Goal: Task Accomplishment & Management: Manage account settings

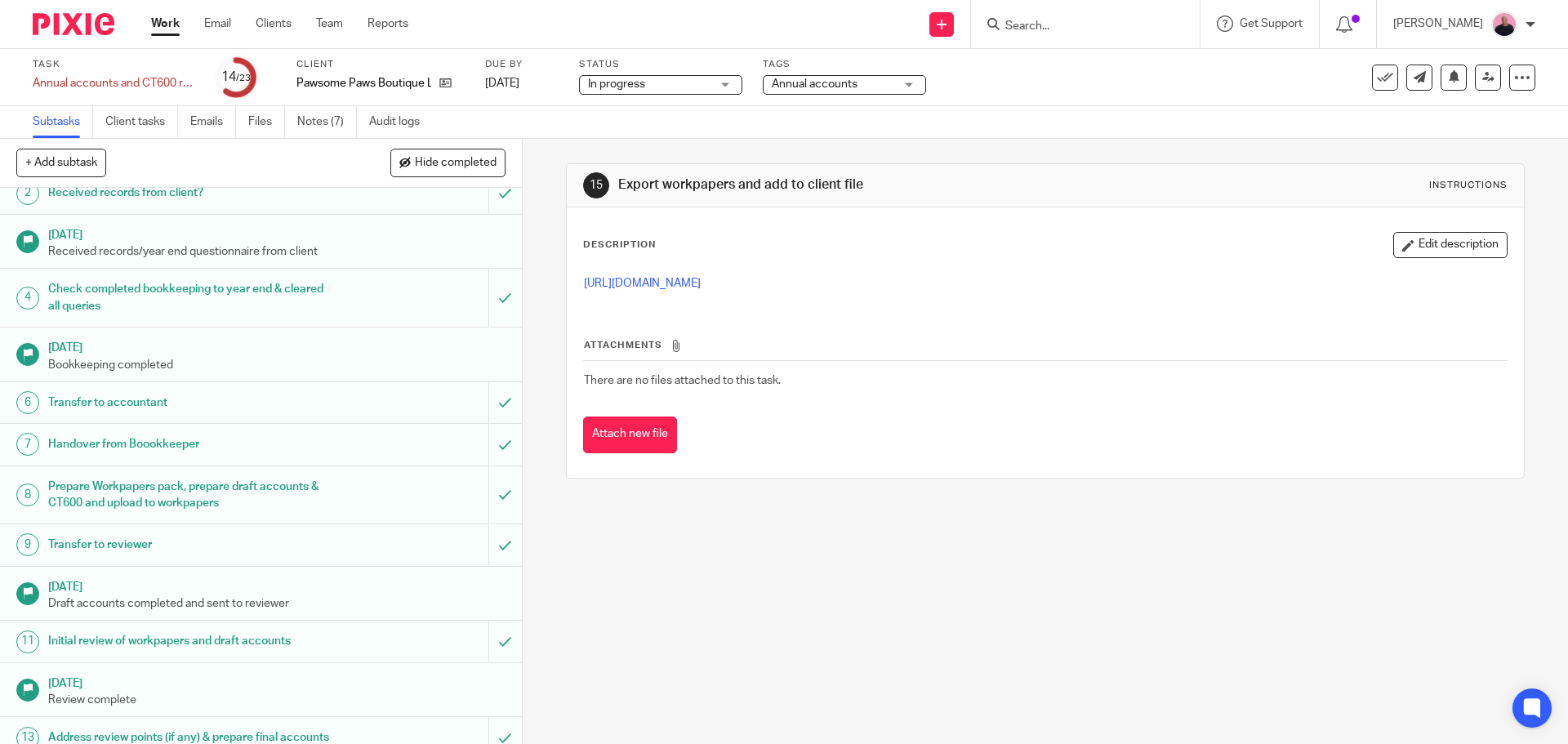
scroll to position [408, 0]
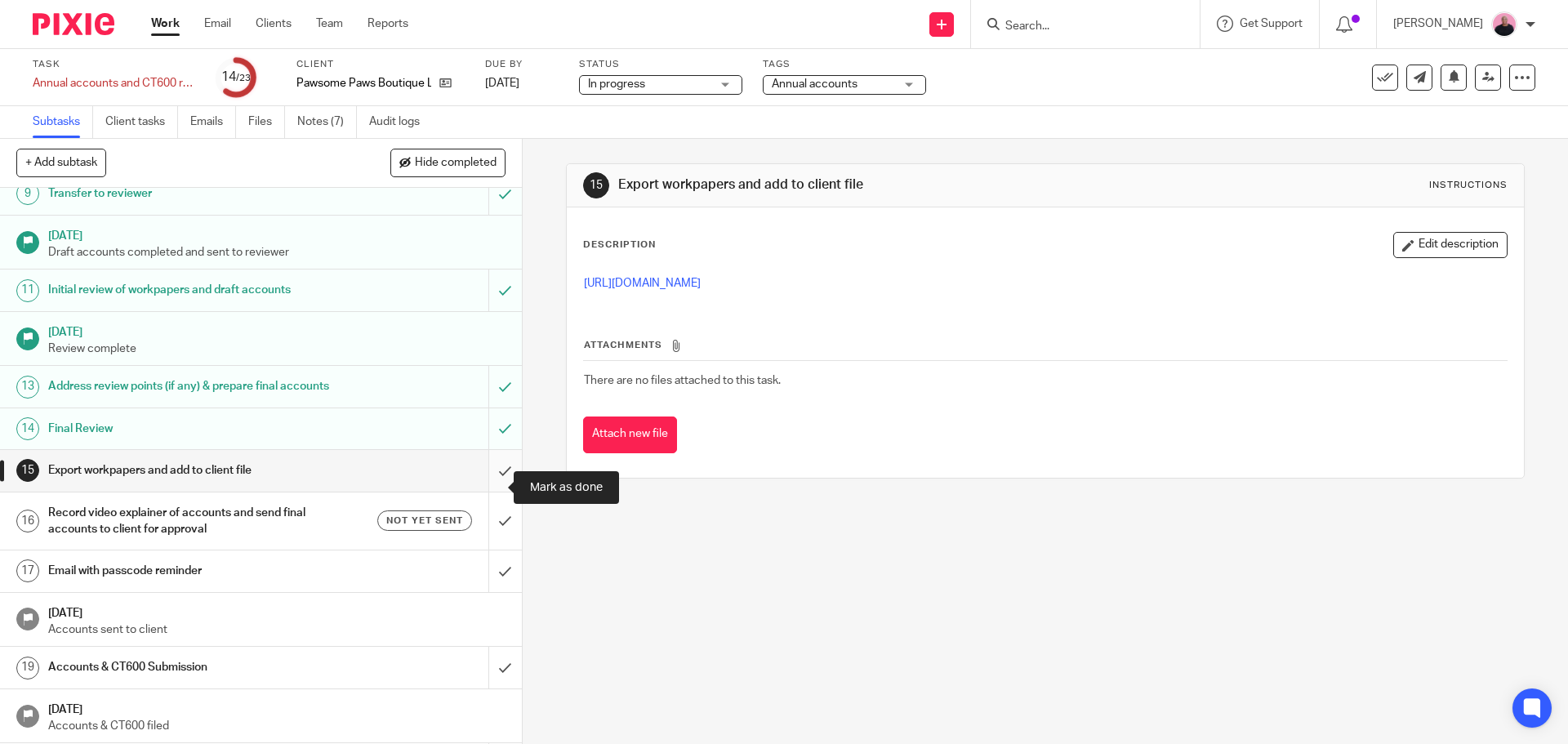
click at [482, 487] on input "submit" at bounding box center [261, 469] width 521 height 41
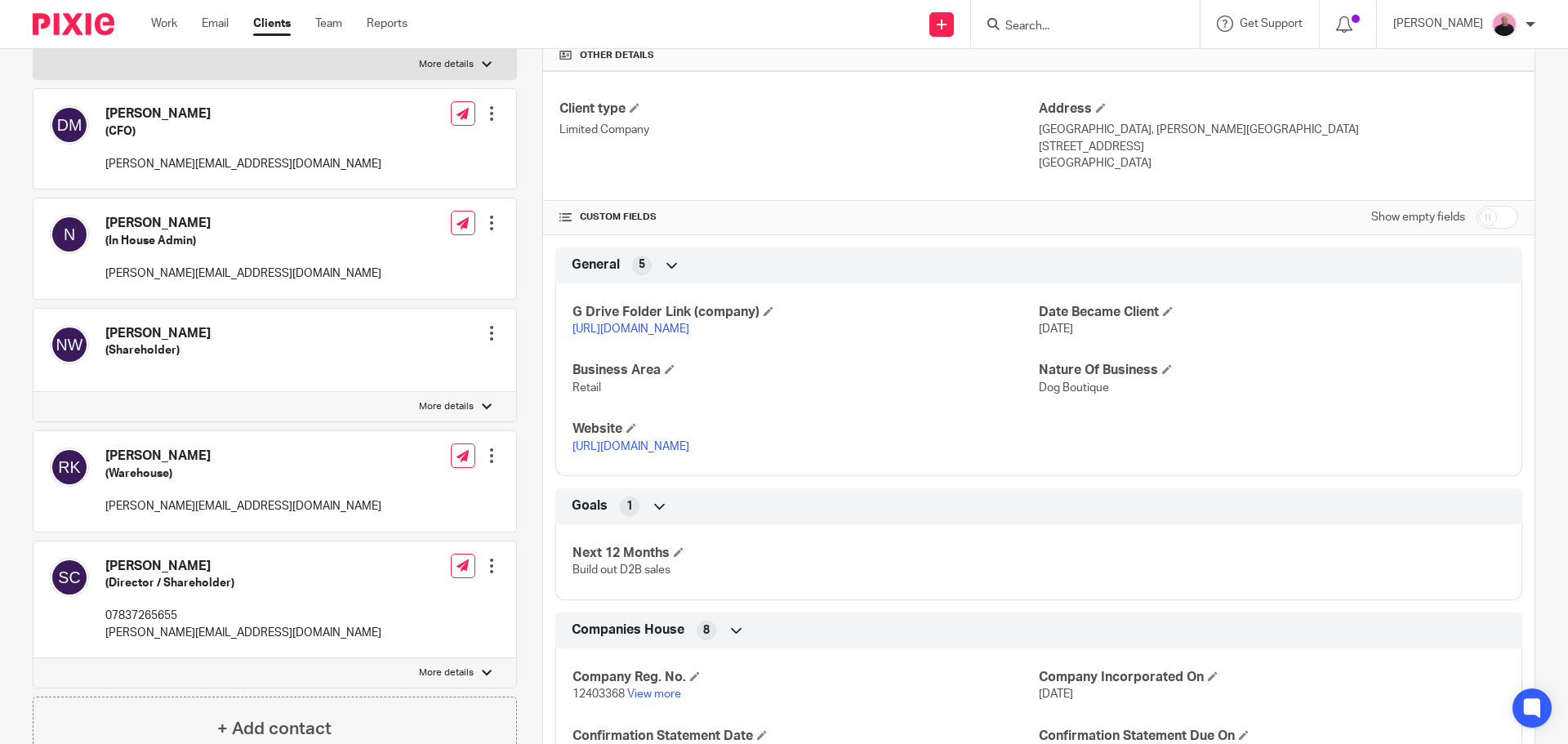
scroll to position [735, 0]
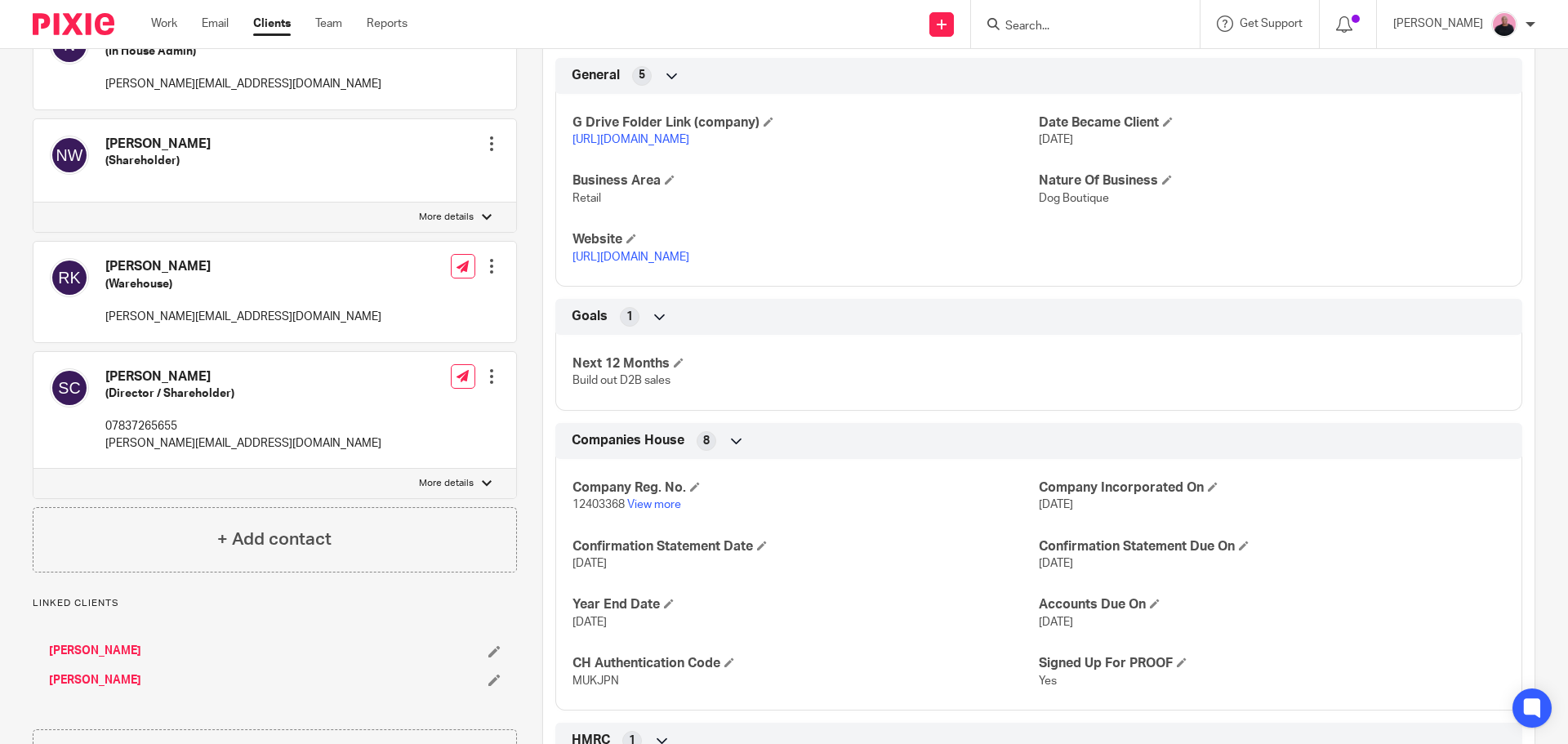
click at [680, 138] on link "https://drive.google.com/drive/folders/1ecy6MSpUtlTB4NtNNCrB7NIOP95UBwFR?usp=dr…" at bounding box center [631, 140] width 117 height 11
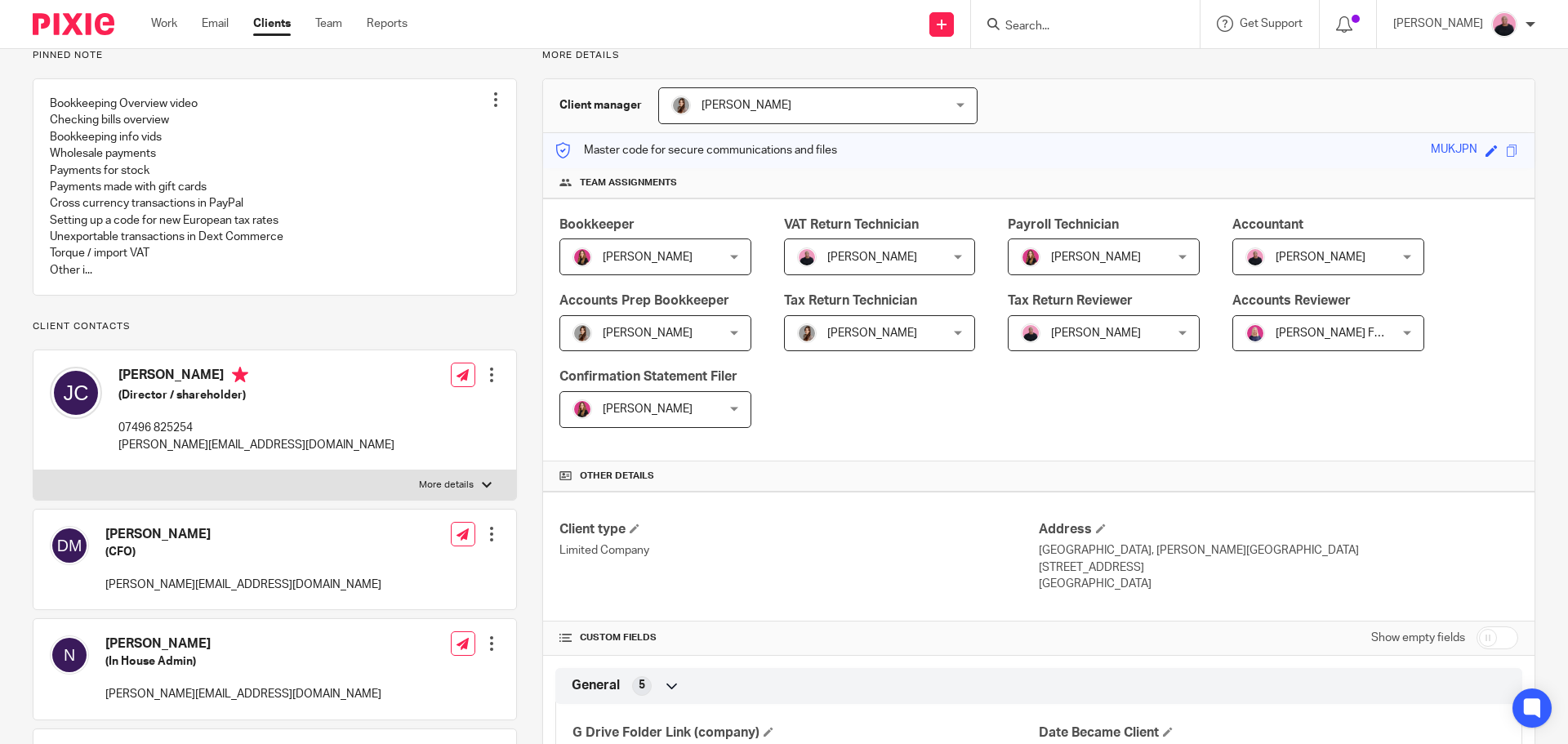
scroll to position [0, 0]
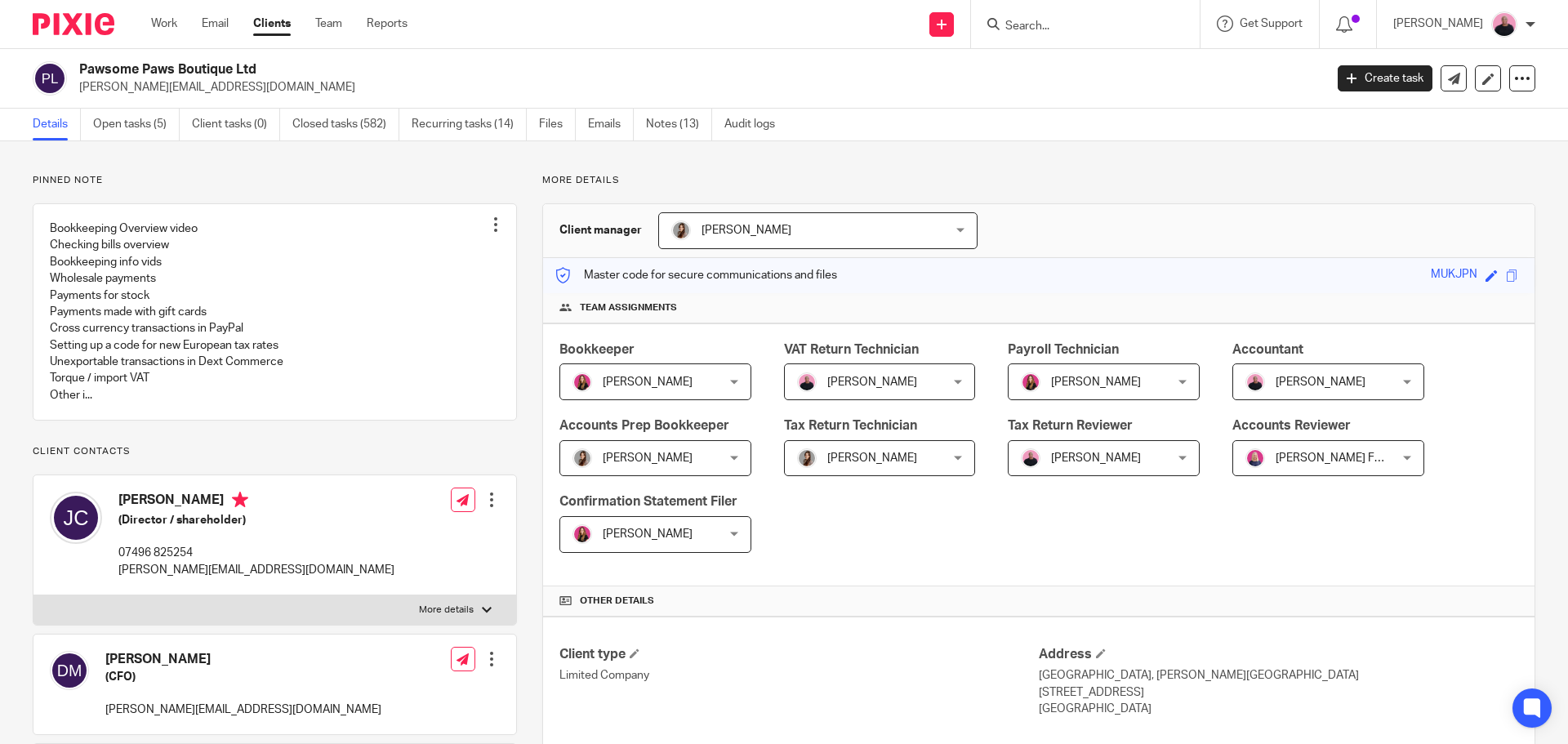
click at [995, 207] on div "Client manager Jennifer Baratta Jennifer Baratta Caroline Hancock Cheryl Sharp …" at bounding box center [1038, 230] width 991 height 54
click at [1082, 32] on input "Search" at bounding box center [1077, 27] width 147 height 15
paste input "Alastair Johnstone"
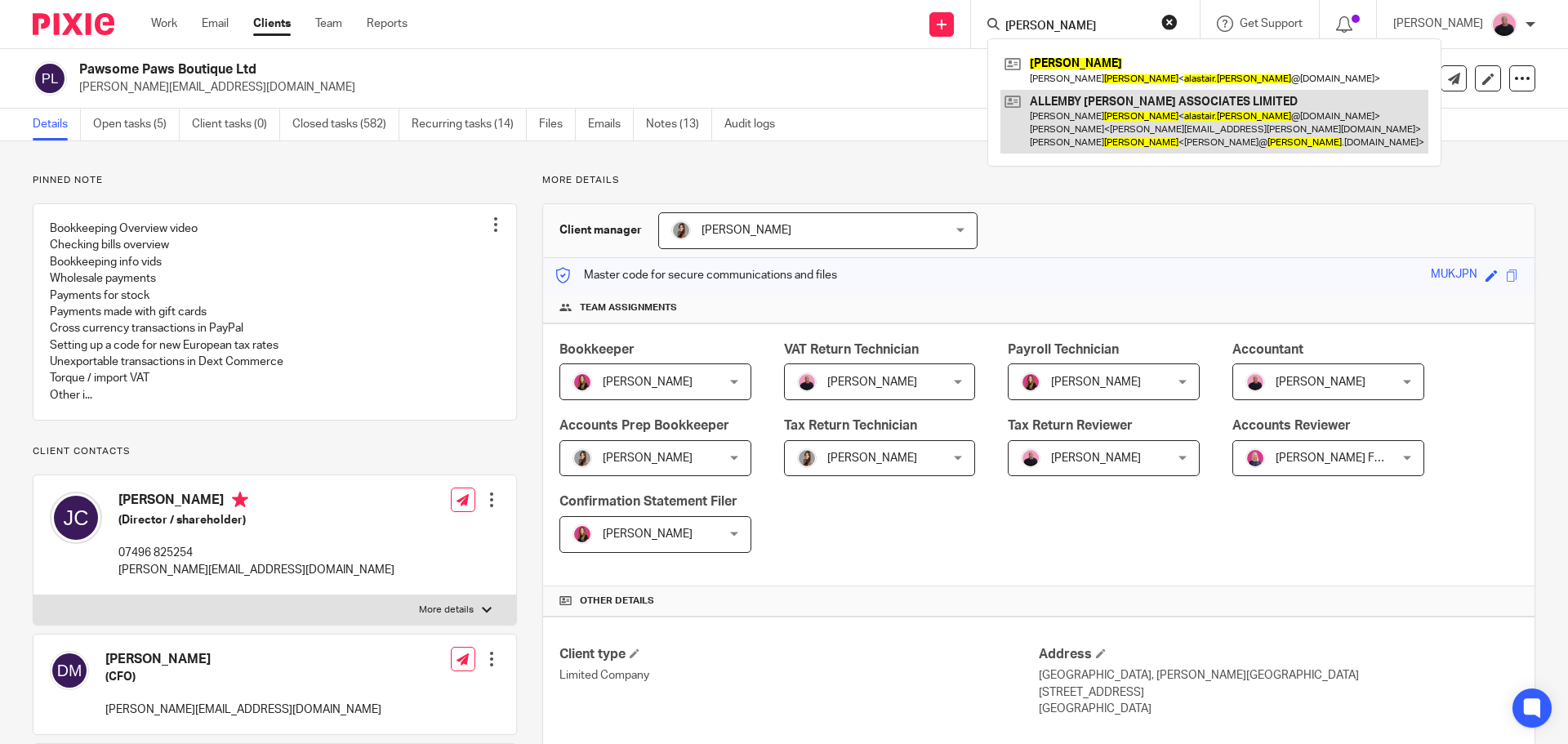
type input "Alastair Johnstone"
click at [1116, 114] on link at bounding box center [1214, 122] width 428 height 64
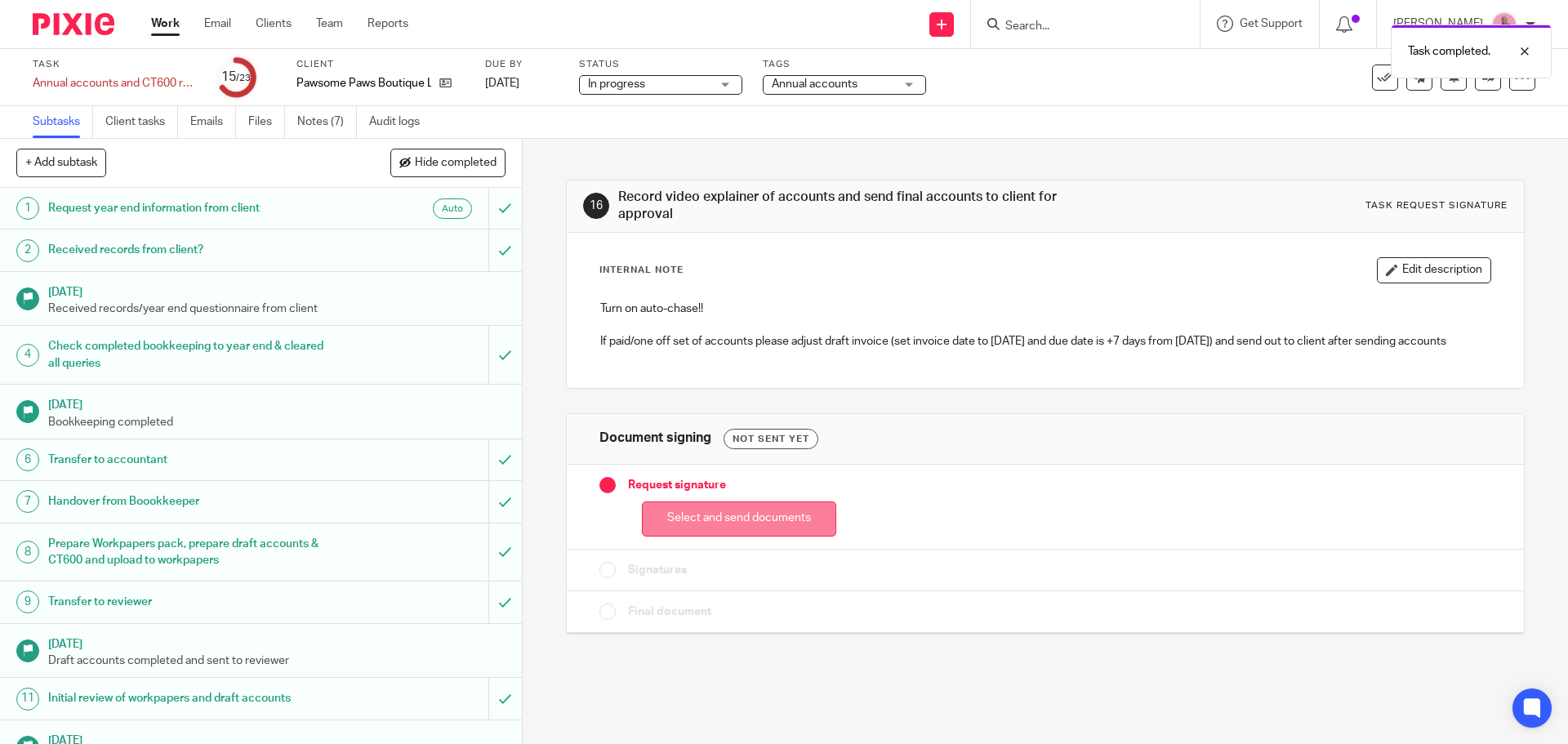
click at [735, 519] on button "Select and send documents" at bounding box center [739, 518] width 195 height 35
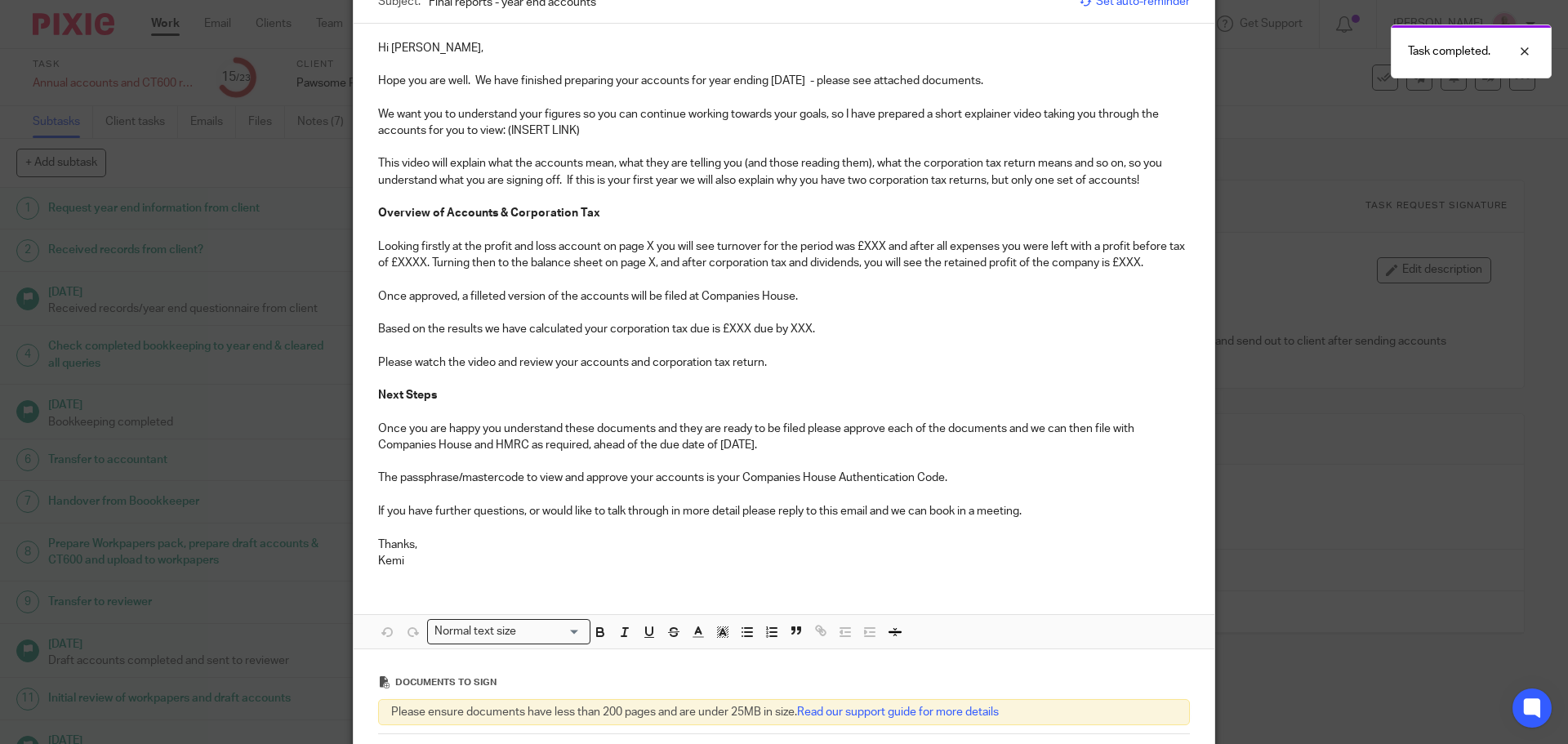
scroll to position [327, 0]
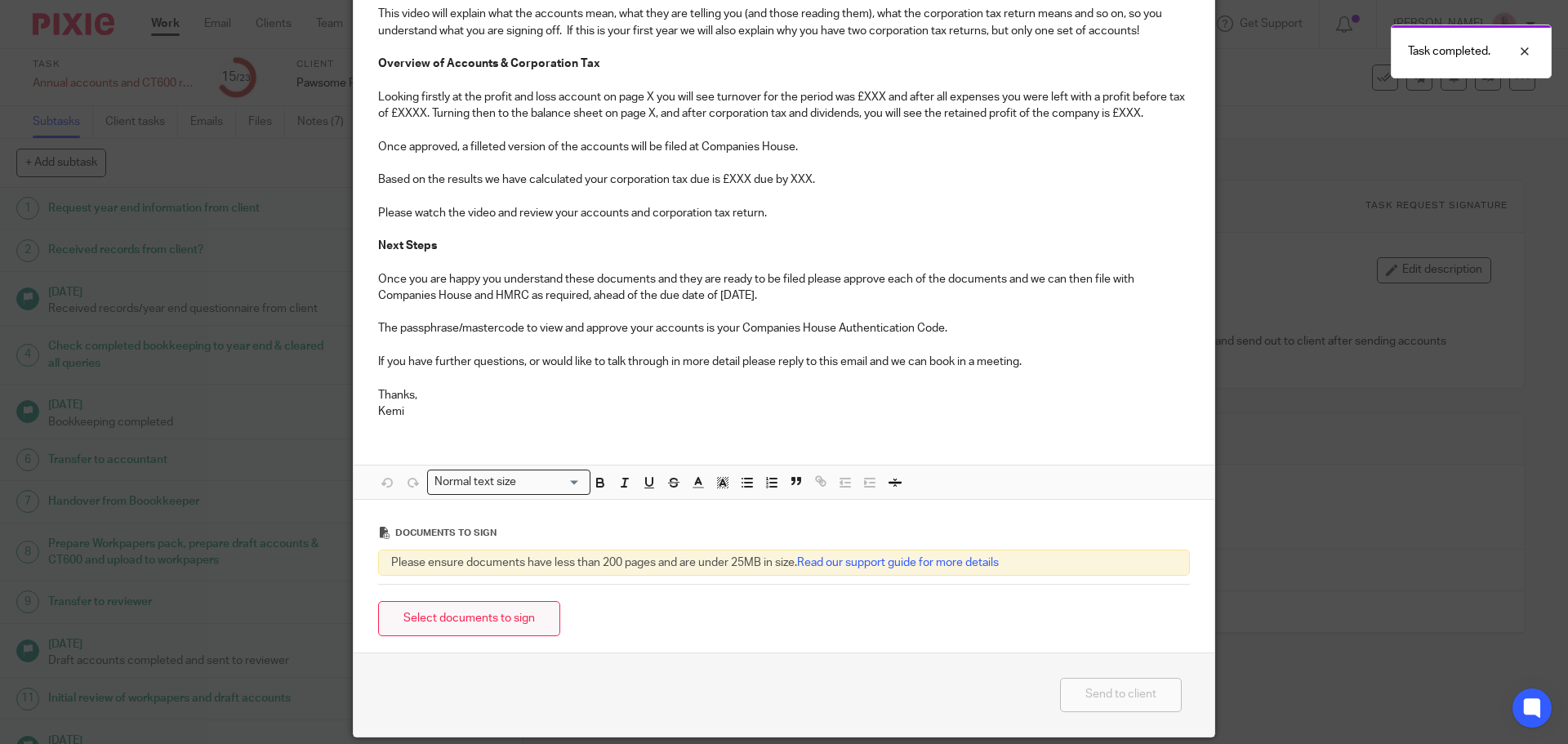
click at [507, 624] on button "Select documents to sign" at bounding box center [469, 617] width 182 height 35
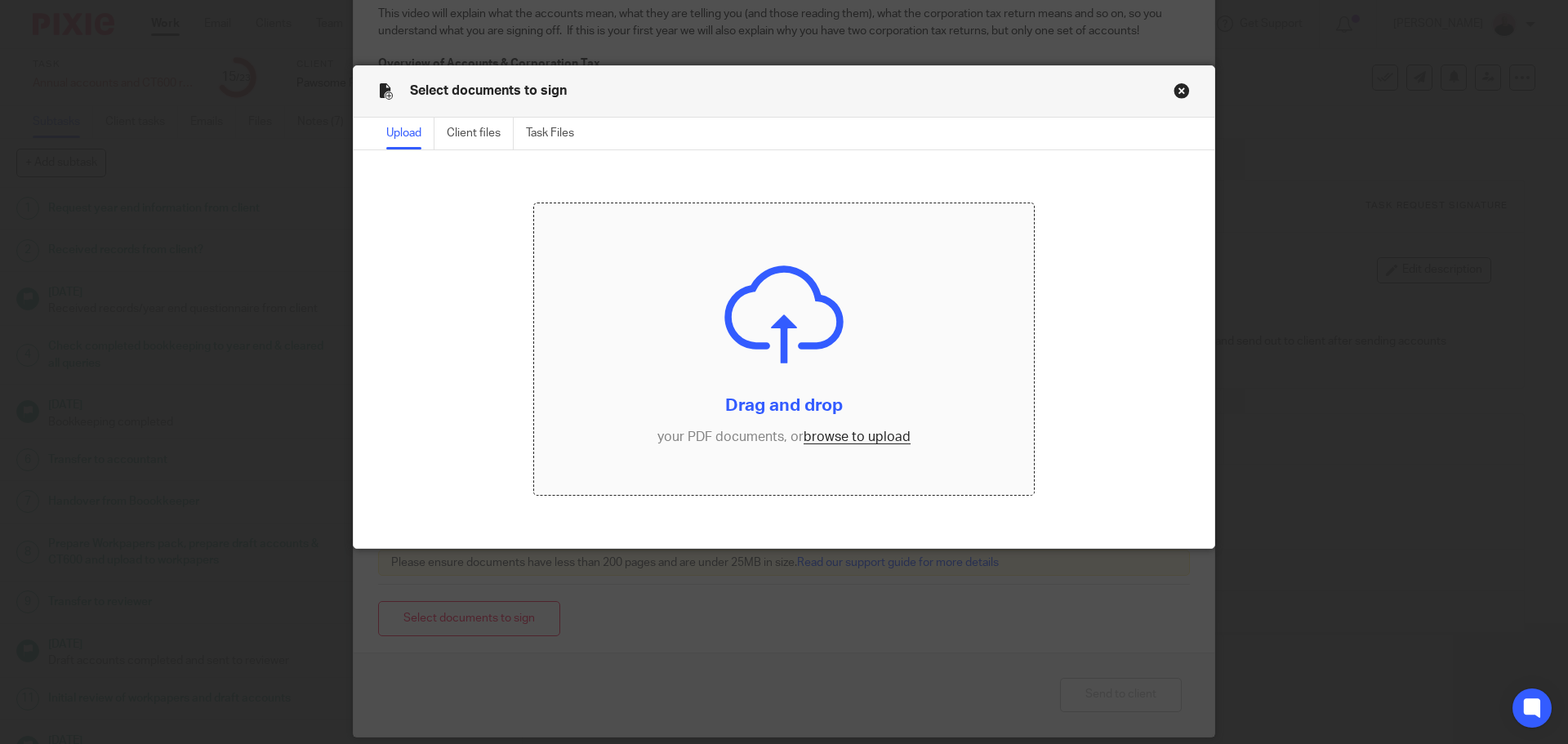
click at [836, 435] on input "file" at bounding box center [784, 348] width 501 height 292
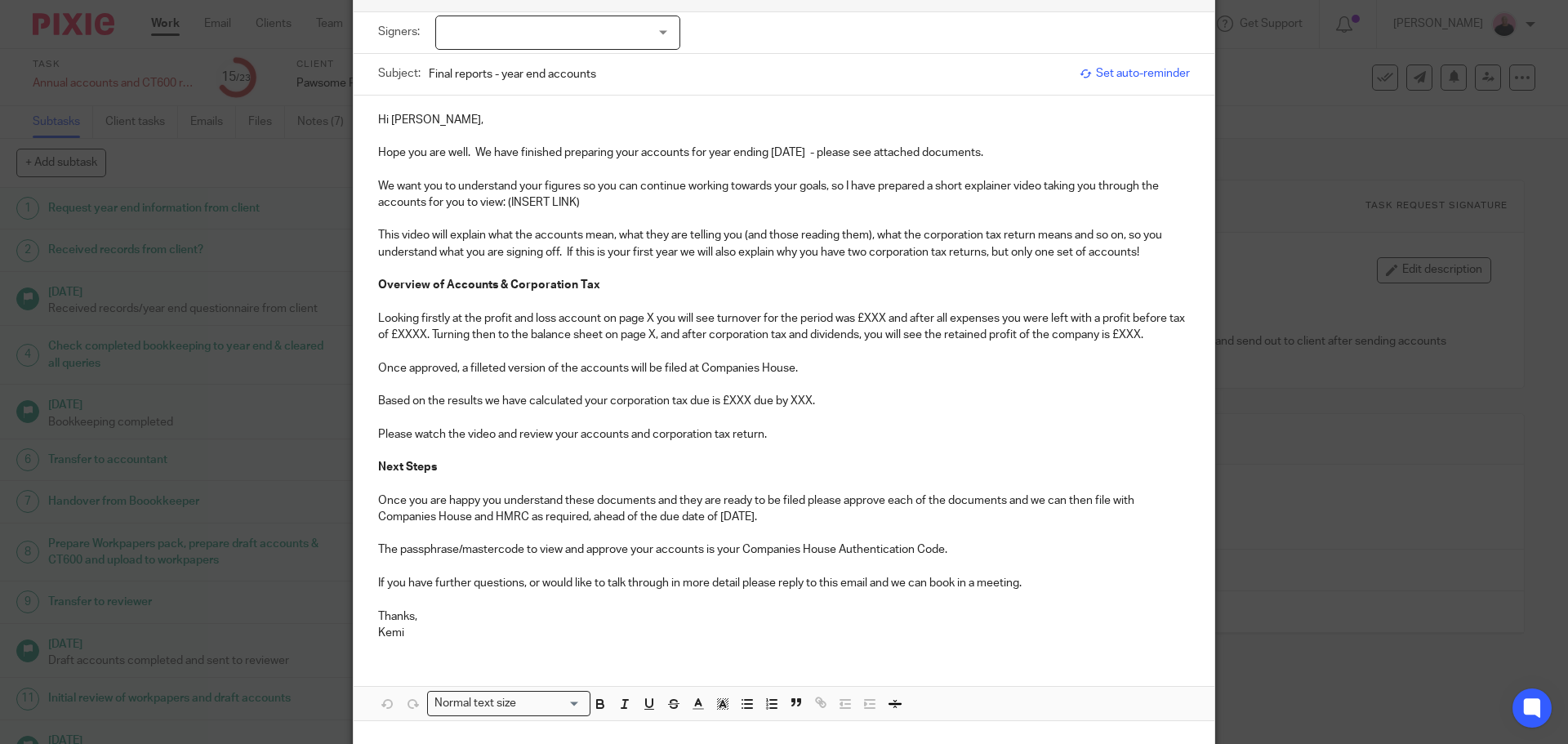
scroll to position [0, 0]
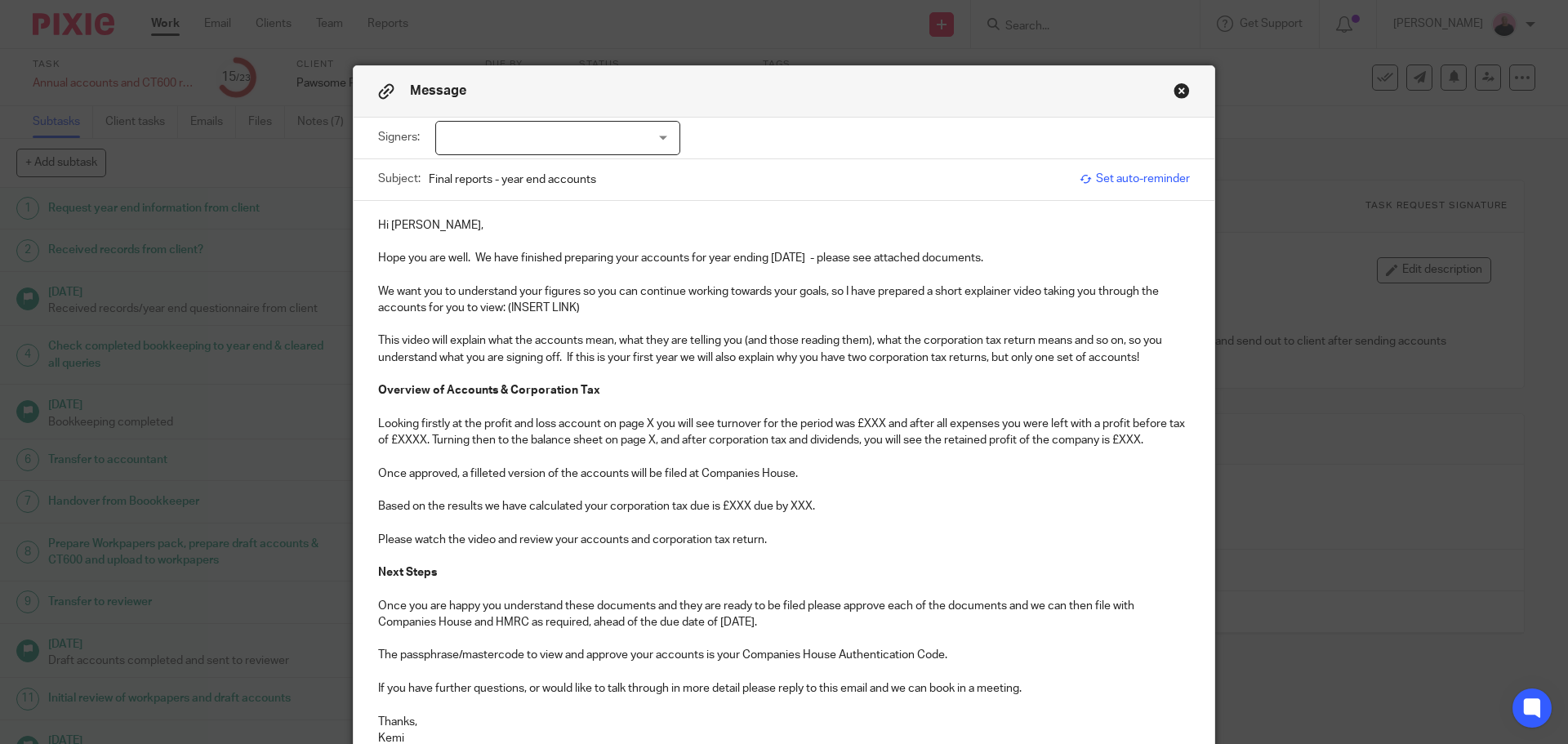
drag, startPoint x: 563, startPoint y: 355, endPoint x: 1149, endPoint y: 360, distance: 586.0
click at [1149, 360] on p "This video will explain what the accounts mean, what they are telling you (and …" at bounding box center [783, 348] width 811 height 33
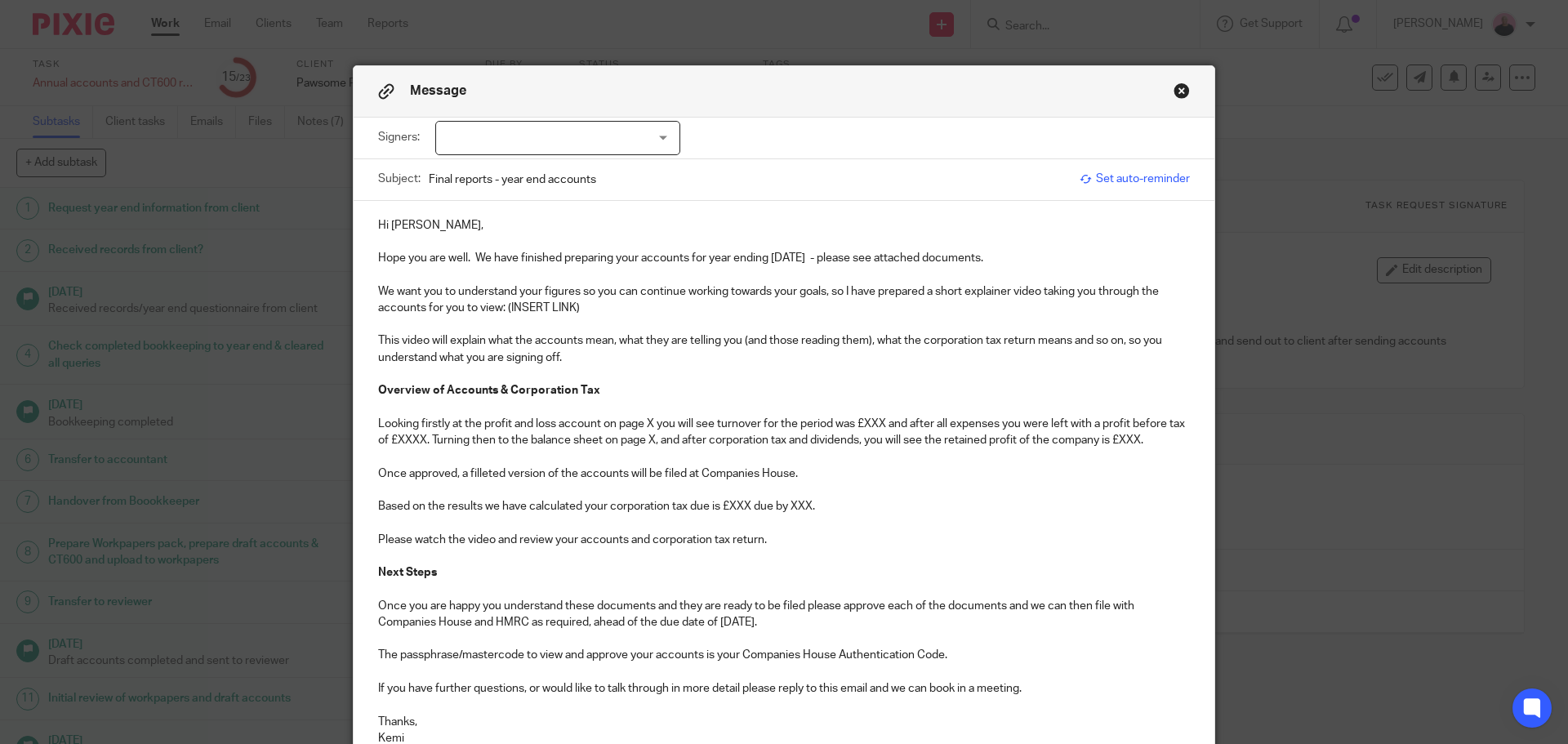
click at [651, 418] on p "Looking firstly at the profit and loss account on page X you will see turnover …" at bounding box center [783, 431] width 811 height 33
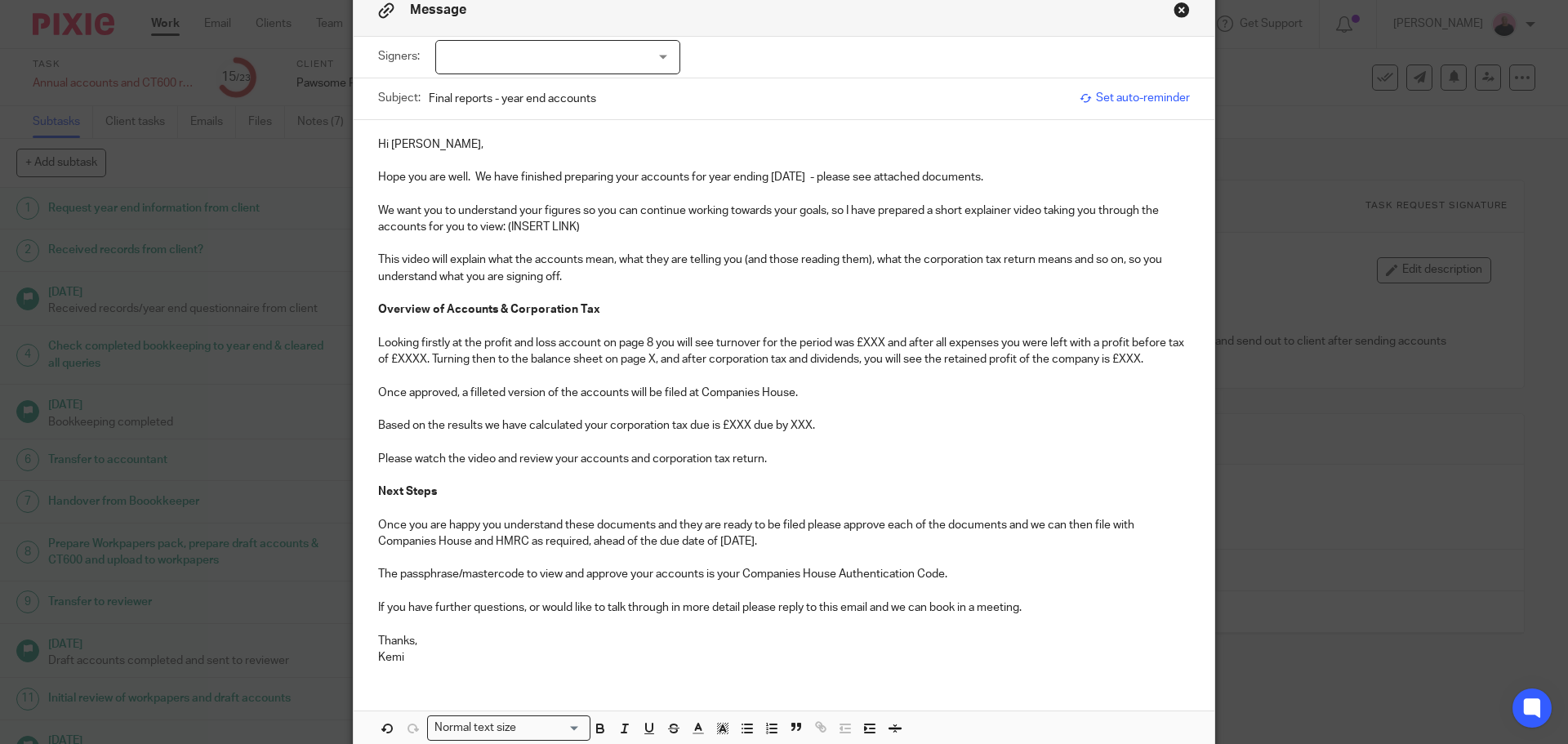
scroll to position [81, 0]
click at [883, 336] on p "Looking firstly at the profit and loss account on page 8 you will see turnover …" at bounding box center [783, 350] width 811 height 33
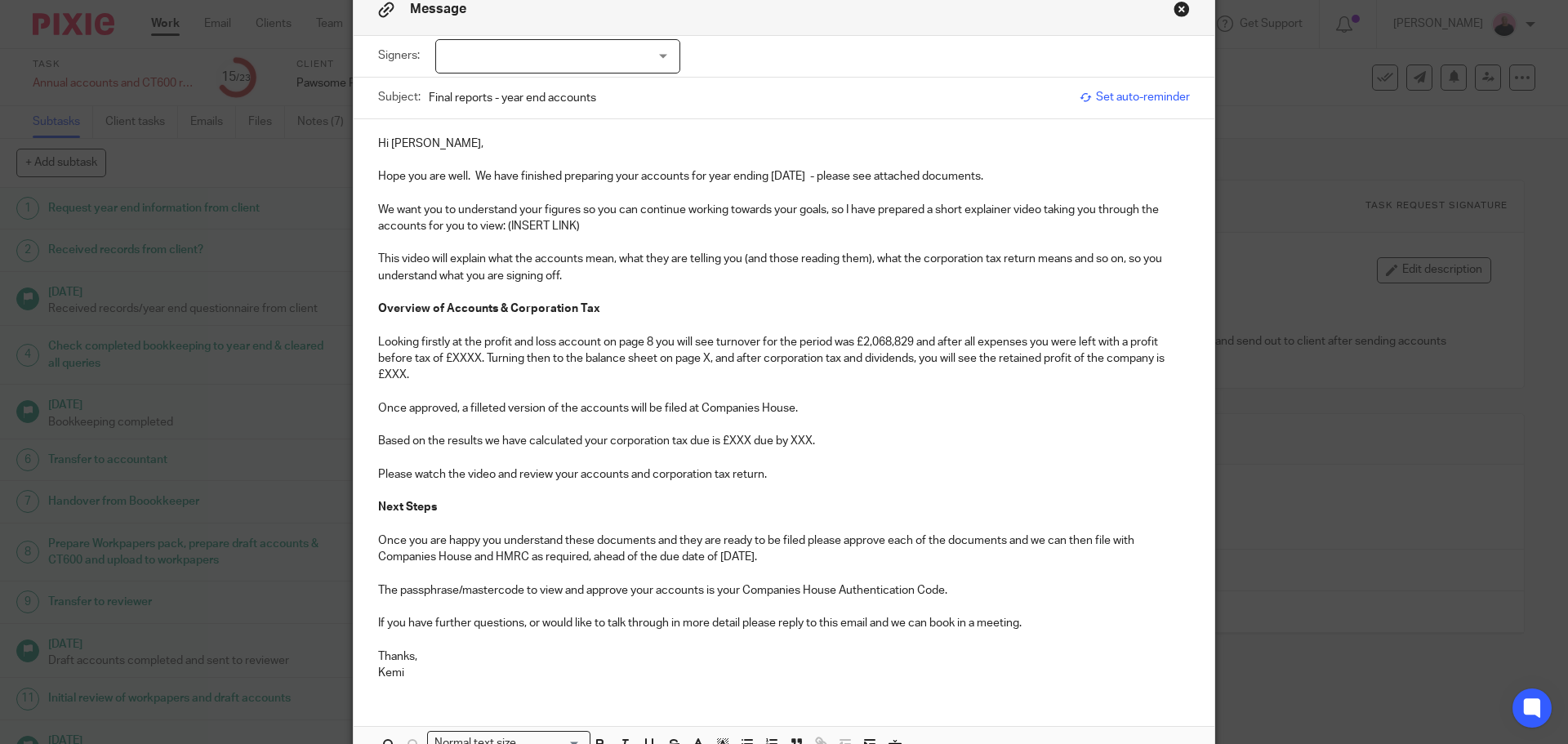
click at [473, 354] on p "Looking firstly at the profit and loss account on page 8 you will see turnover …" at bounding box center [783, 359] width 811 height 50
click at [726, 358] on p "Looking firstly at the profit and loss account on page 8 you will see turnover …" at bounding box center [783, 359] width 811 height 50
click at [408, 374] on p "Looking firstly at the profit and loss account on page 8 you will see turnover …" at bounding box center [783, 359] width 811 height 50
click at [410, 374] on p "Looking firstly at the profit and loss account on page 8 you will see turnover …" at bounding box center [783, 359] width 811 height 50
drag, startPoint x: 747, startPoint y: 437, endPoint x: 729, endPoint y: 441, distance: 18.4
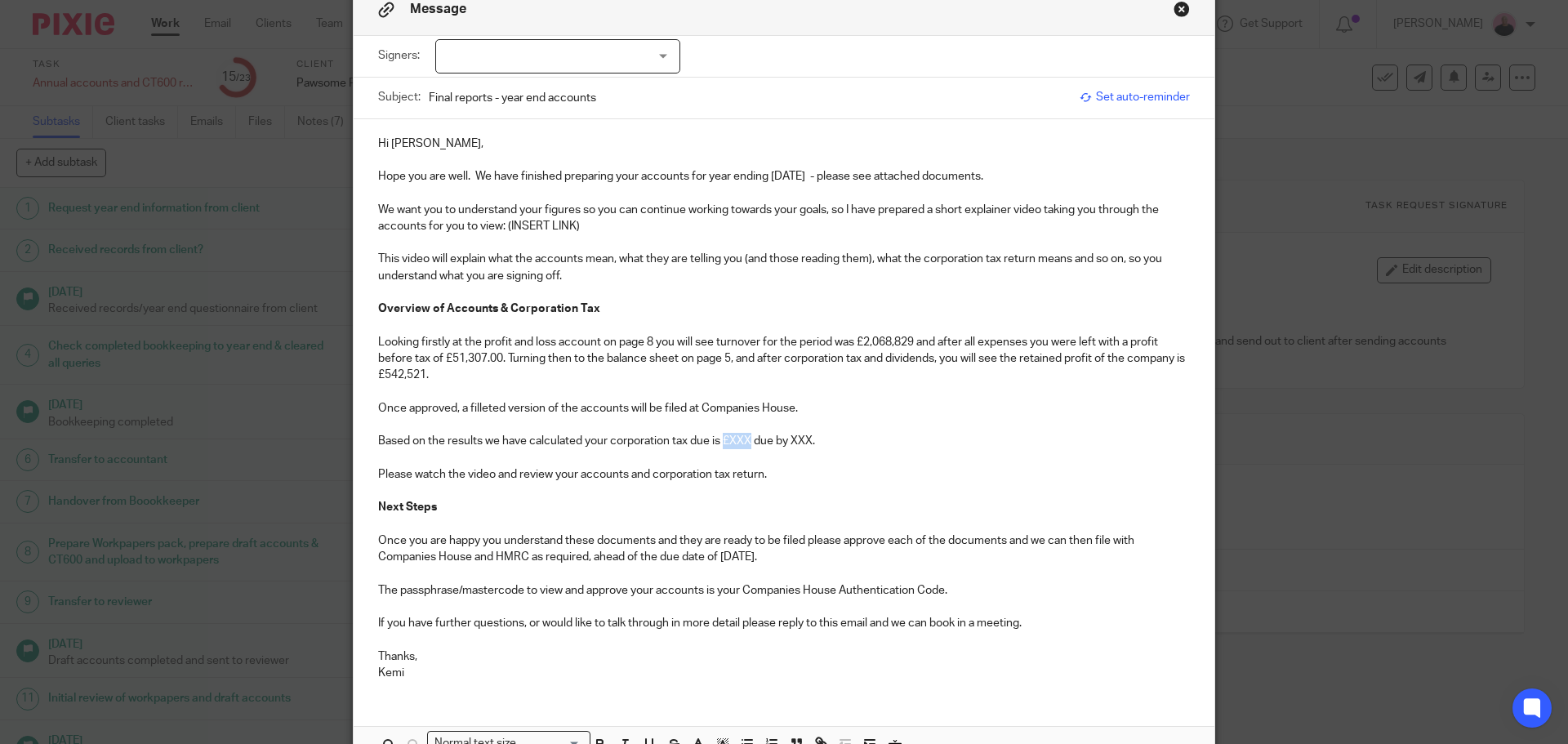
click at [724, 439] on p "Based on the results we have calculated your corporation tax due is £XXX due by…" at bounding box center [783, 440] width 811 height 16
click at [724, 436] on p "Based on the results we have calculated your corporation tax due is ££9,846.36 …" at bounding box center [783, 440] width 811 height 16
click at [833, 437] on p "Based on the results we have calculated your corporation tax due is £9,846.36 d…" at bounding box center [783, 440] width 811 height 16
click at [573, 222] on p "We want you to understand your figures so you can continue working towards your…" at bounding box center [783, 218] width 811 height 33
click at [651, 52] on div at bounding box center [557, 56] width 245 height 34
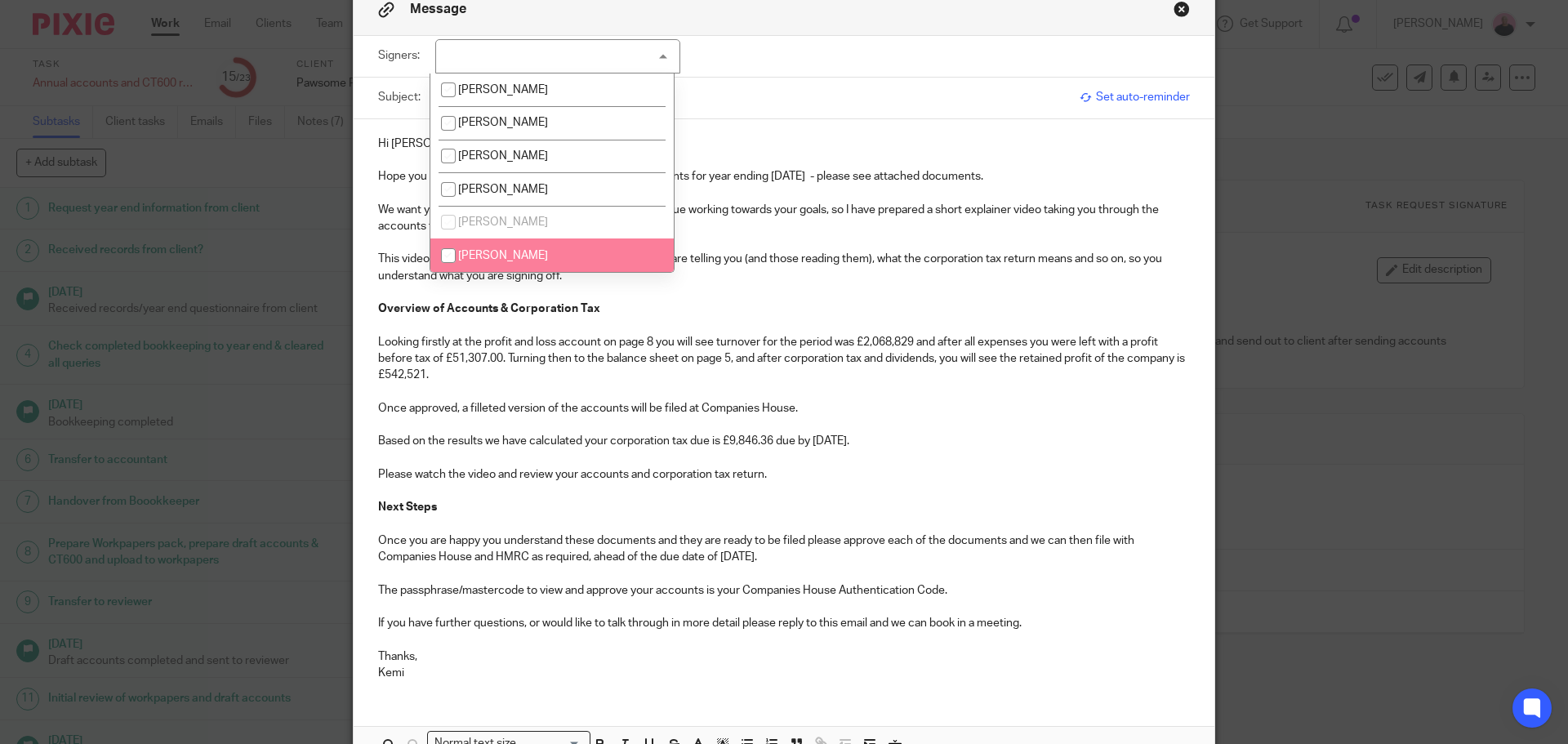
click at [519, 255] on span "Jay Chesman" at bounding box center [503, 256] width 90 height 11
checkbox input "true"
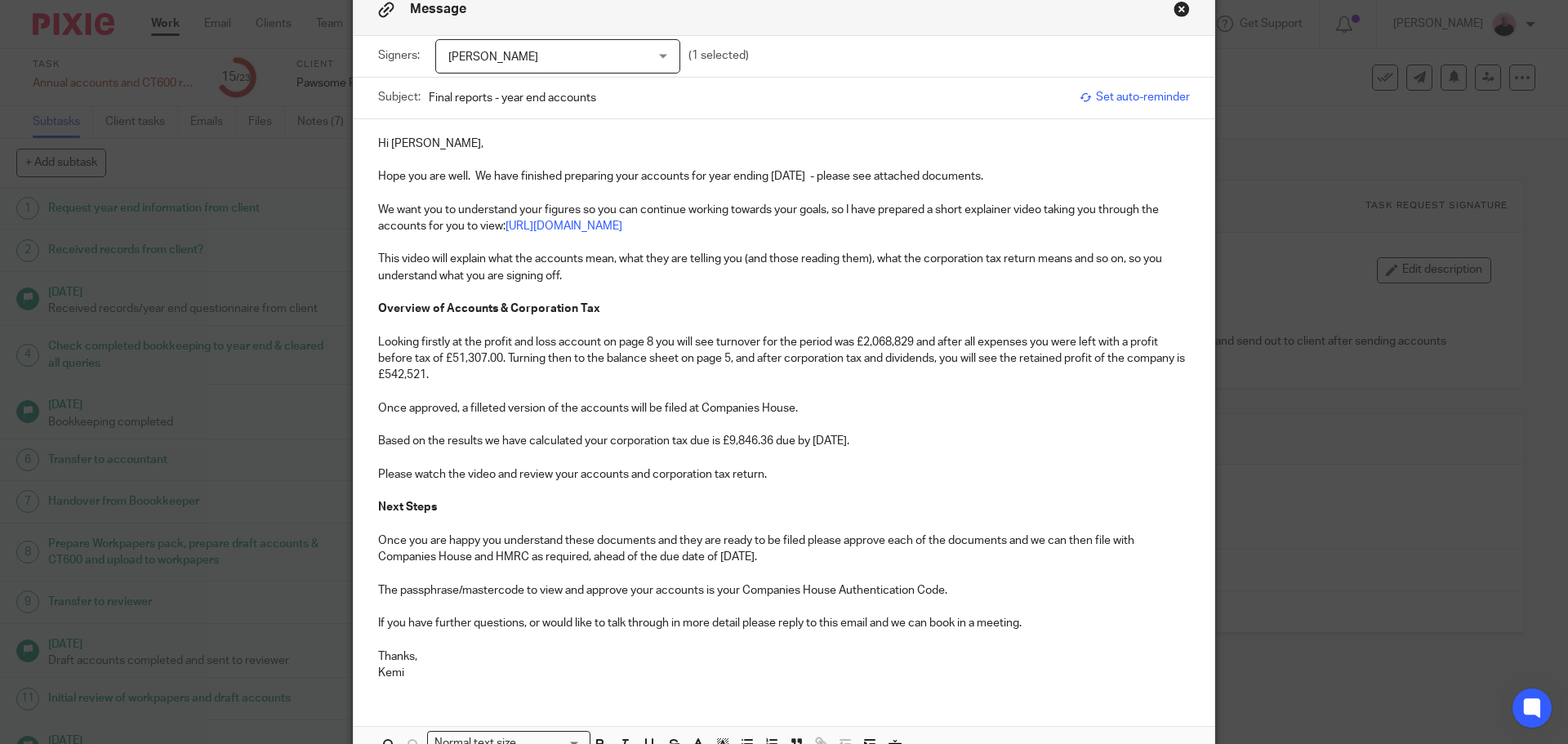
click at [755, 321] on p at bounding box center [783, 324] width 811 height 16
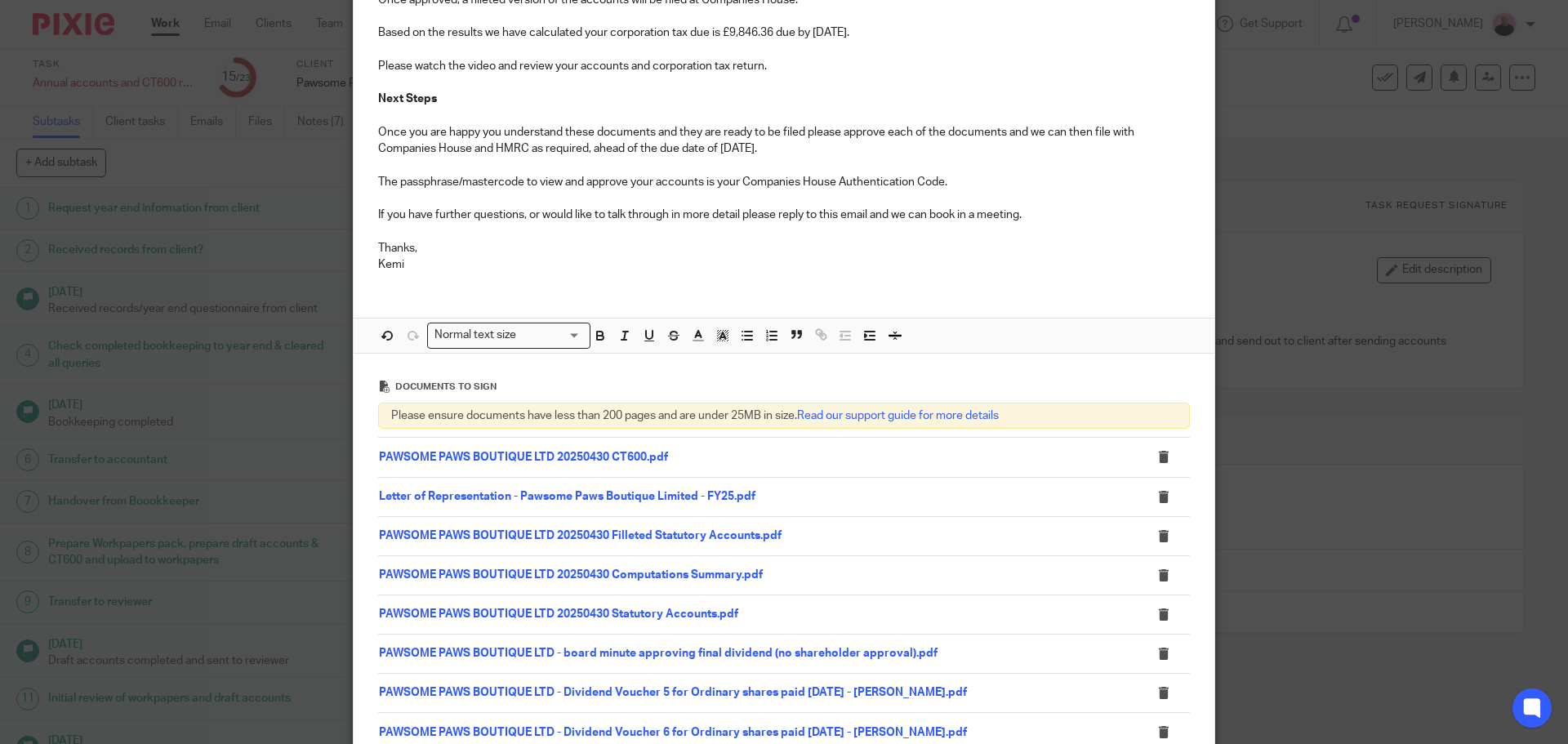
scroll to position [716, 0]
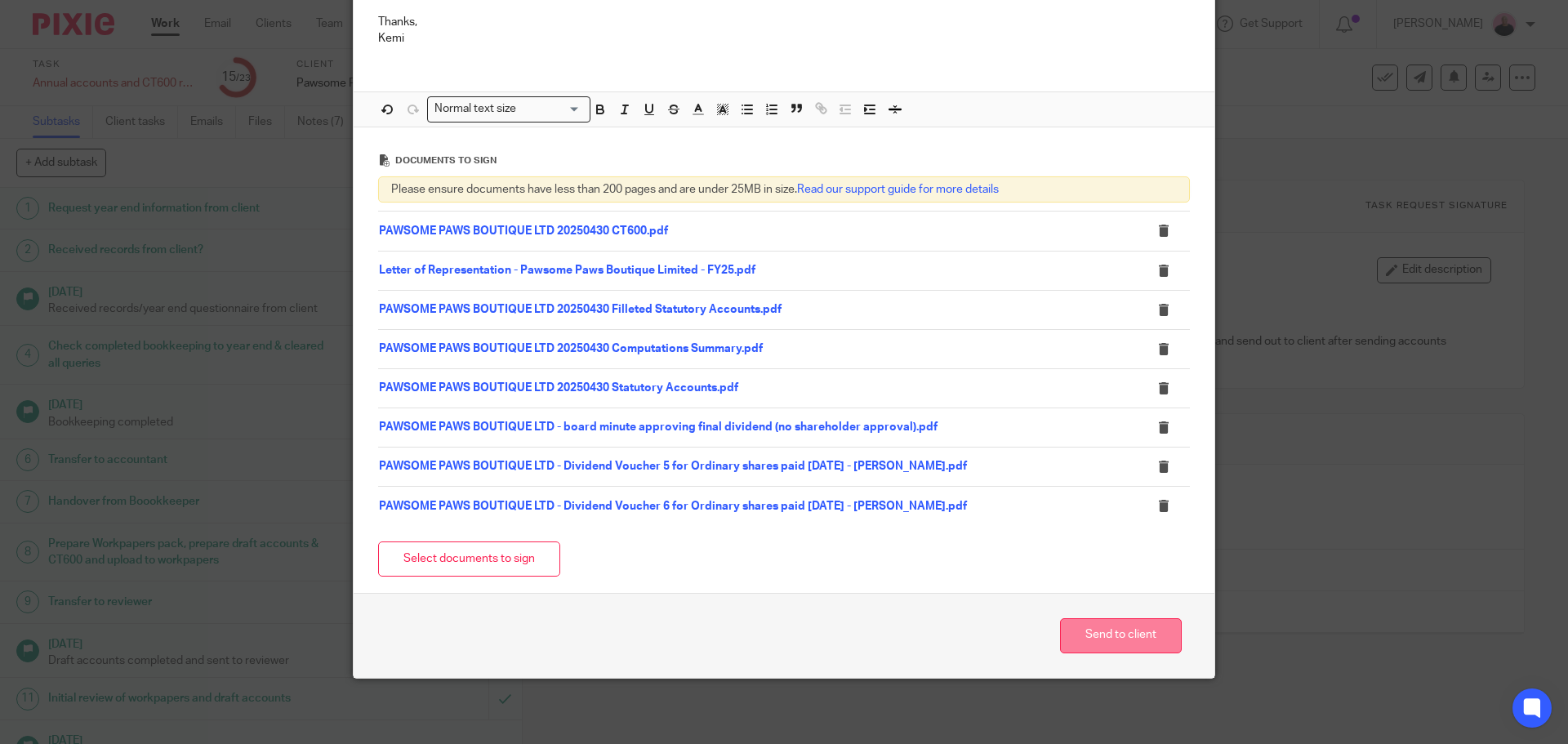
click at [1108, 640] on button "Send to client" at bounding box center [1120, 634] width 122 height 35
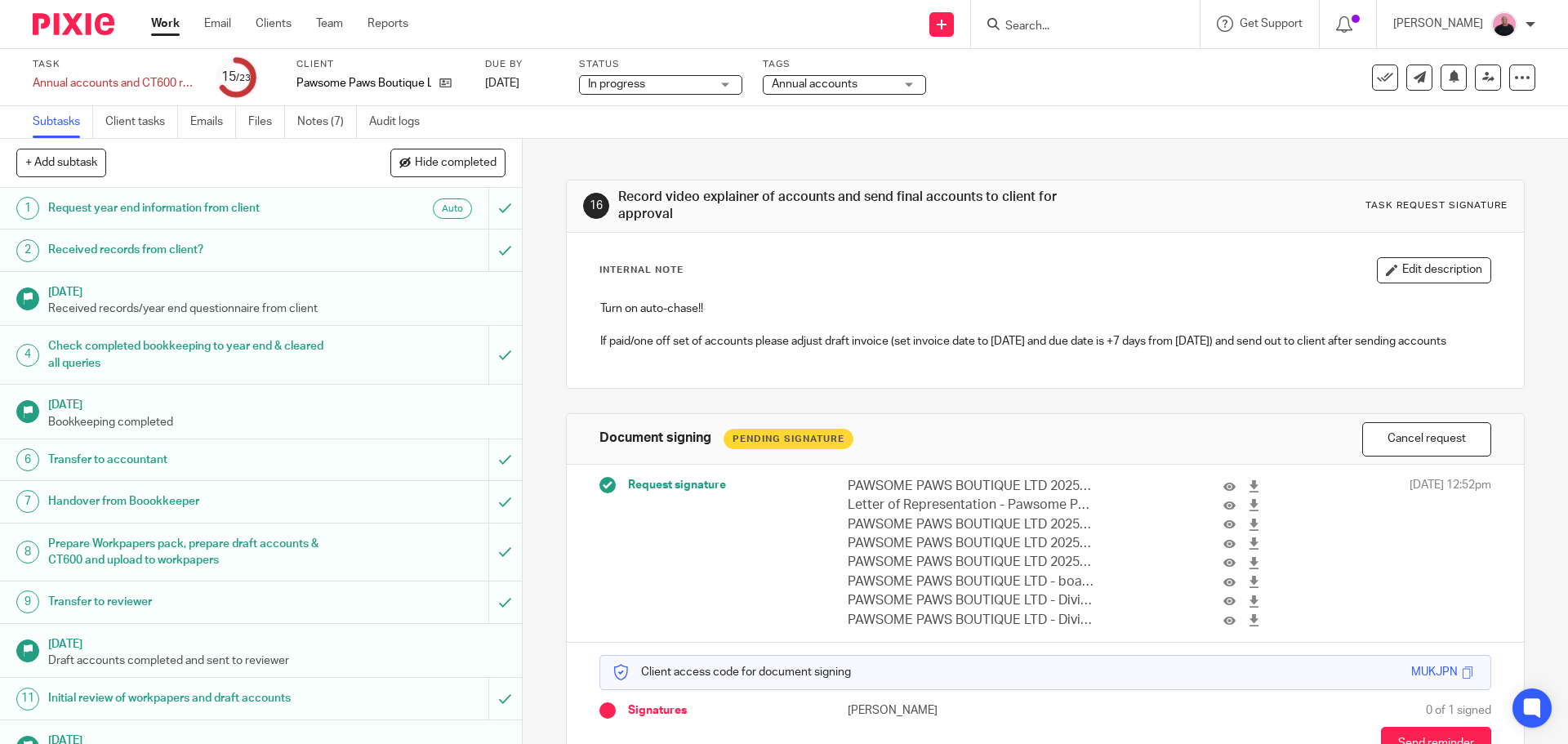
click at [826, 87] on span "Annual accounts" at bounding box center [814, 84] width 86 height 11
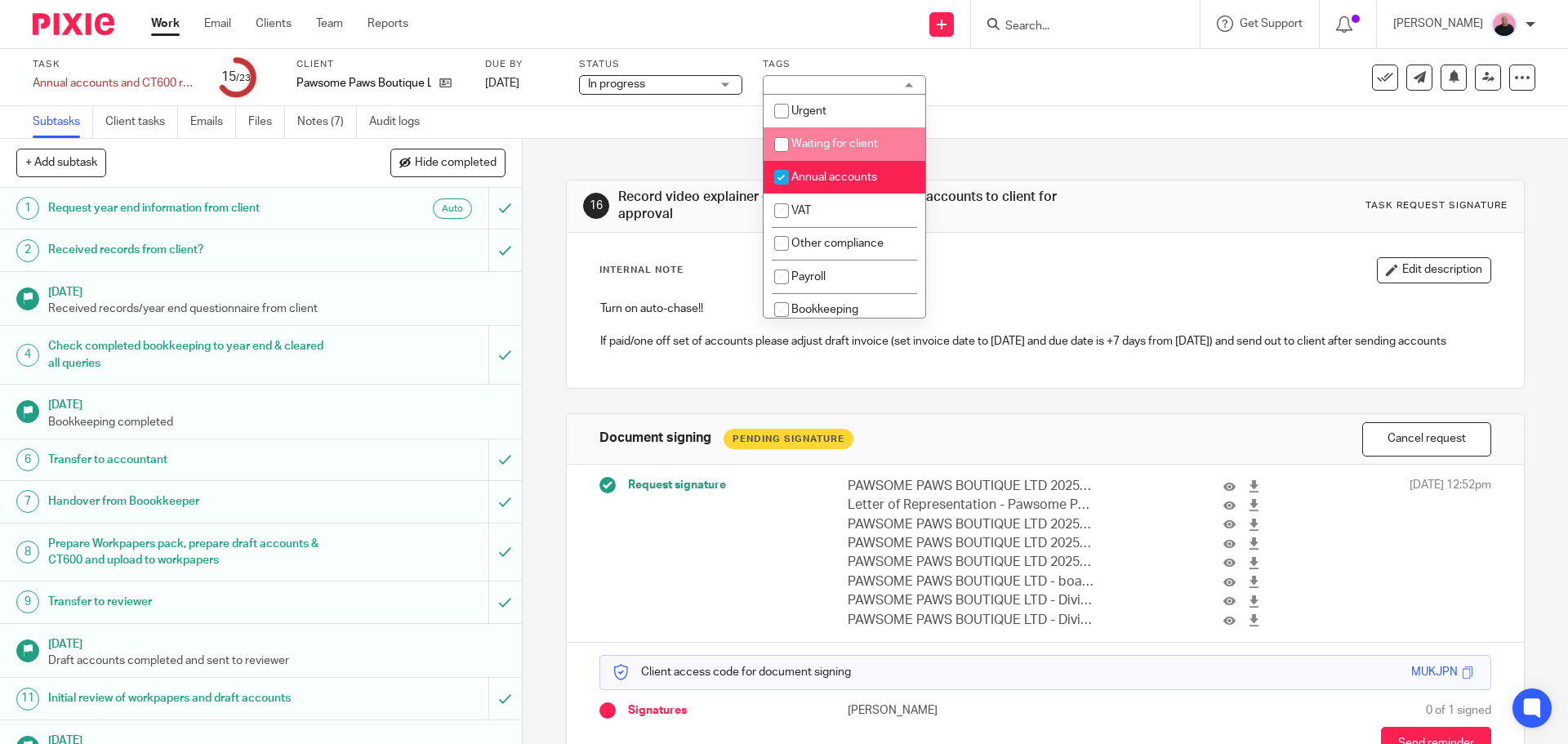
click at [834, 143] on span "Waiting for client" at bounding box center [835, 144] width 87 height 11
checkbox input "true"
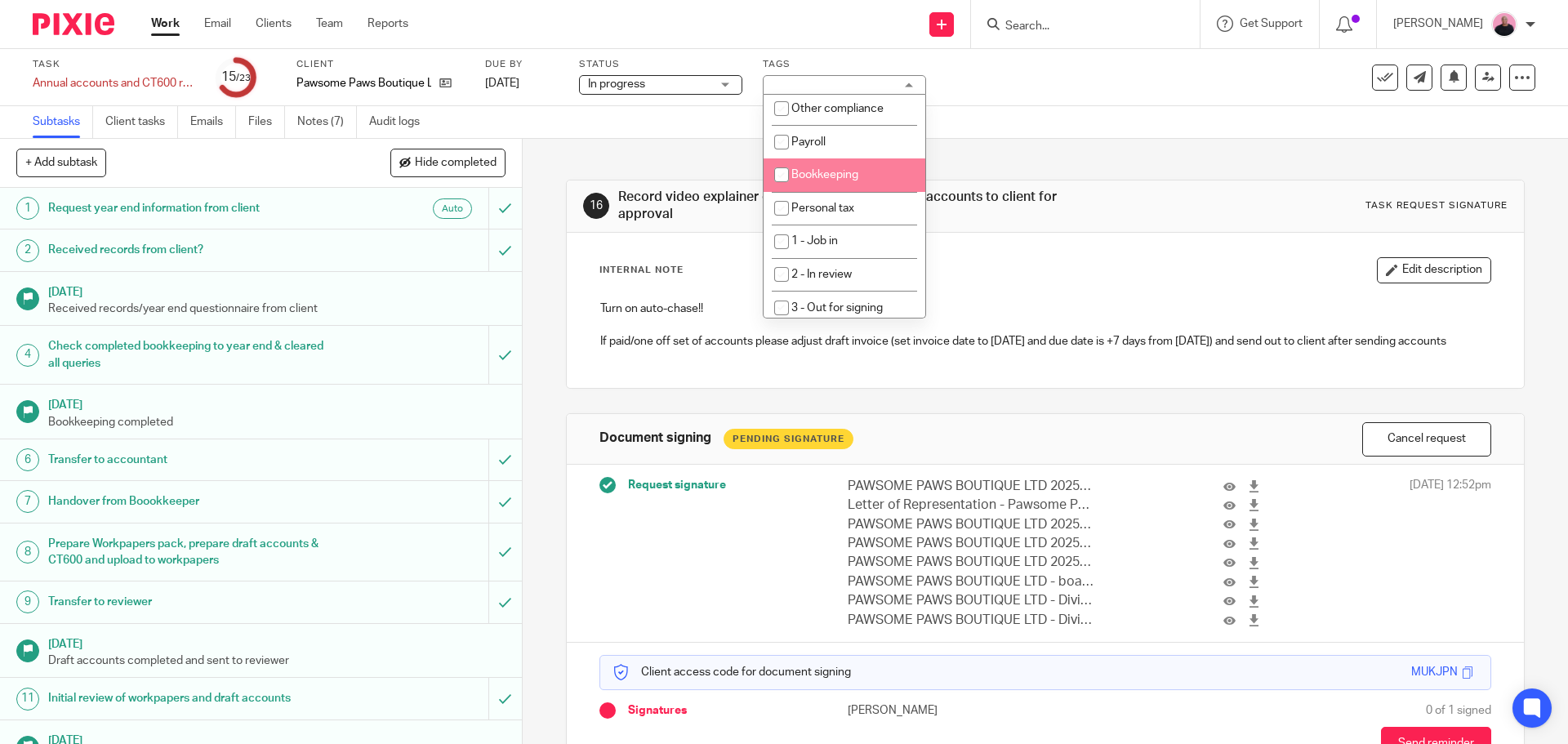
scroll to position [163, 0]
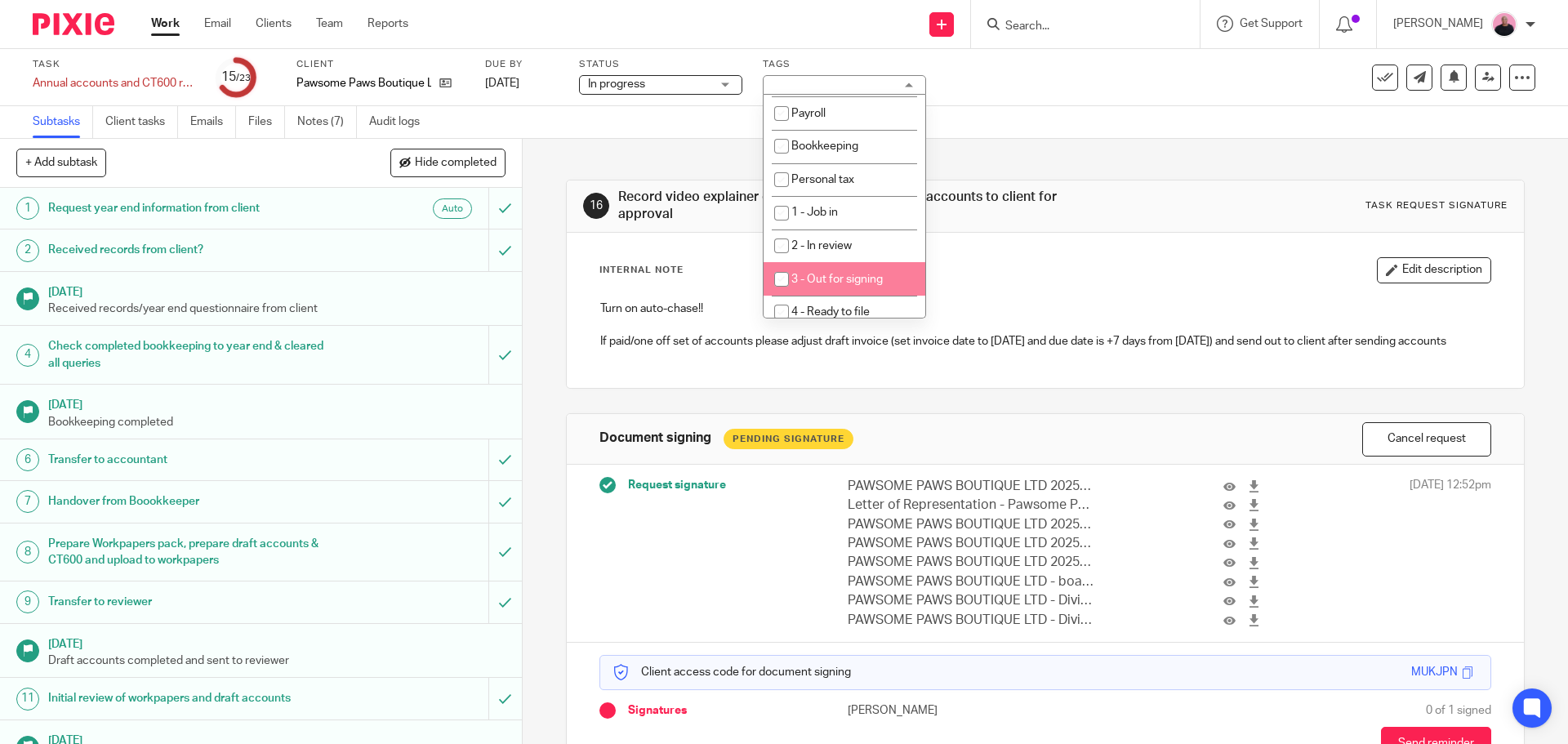
click at [854, 278] on span "3 - Out for signing" at bounding box center [837, 279] width 92 height 11
checkbox input "true"
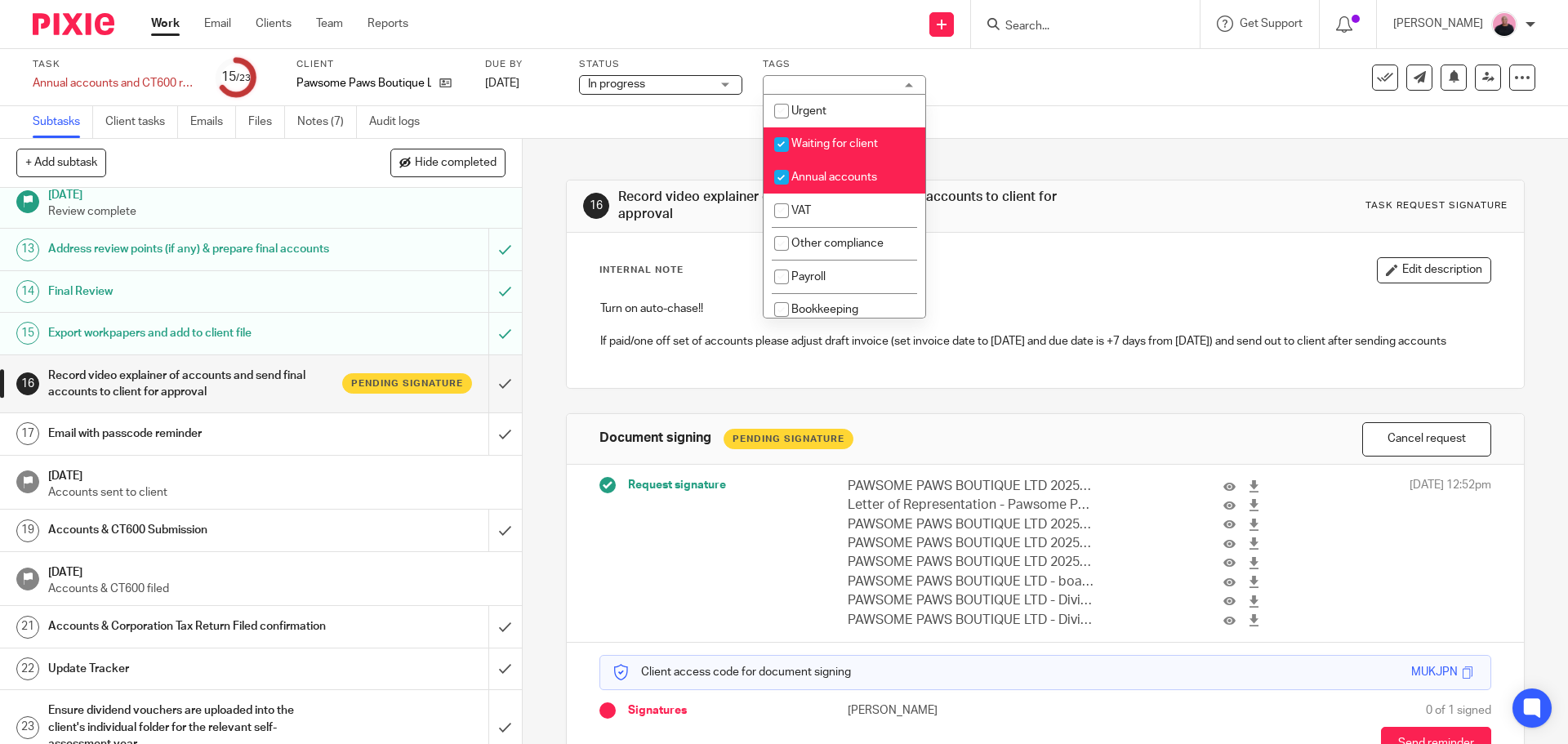
scroll to position [600, 0]
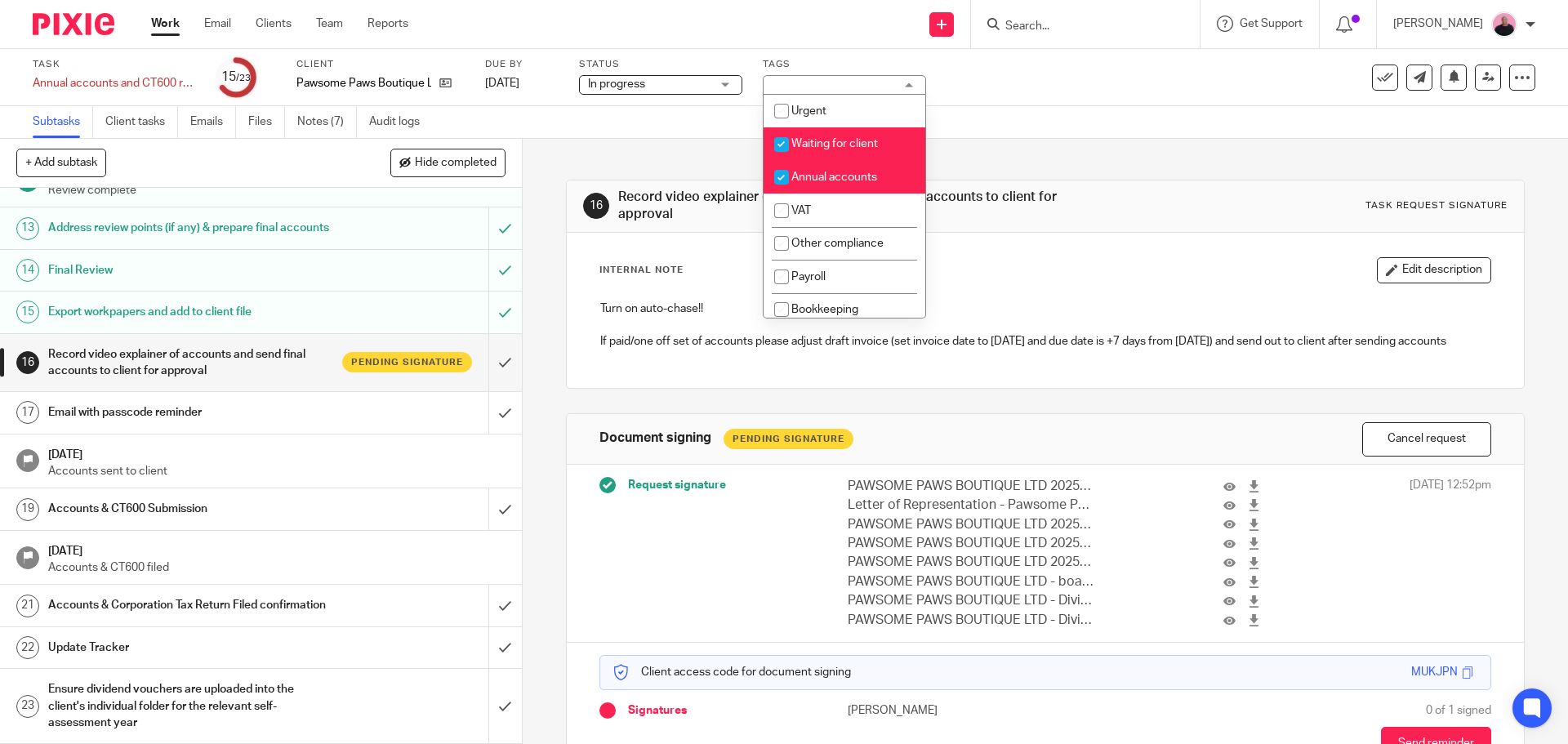
click at [420, 407] on div "Email with passcode reminder" at bounding box center [260, 413] width 424 height 25
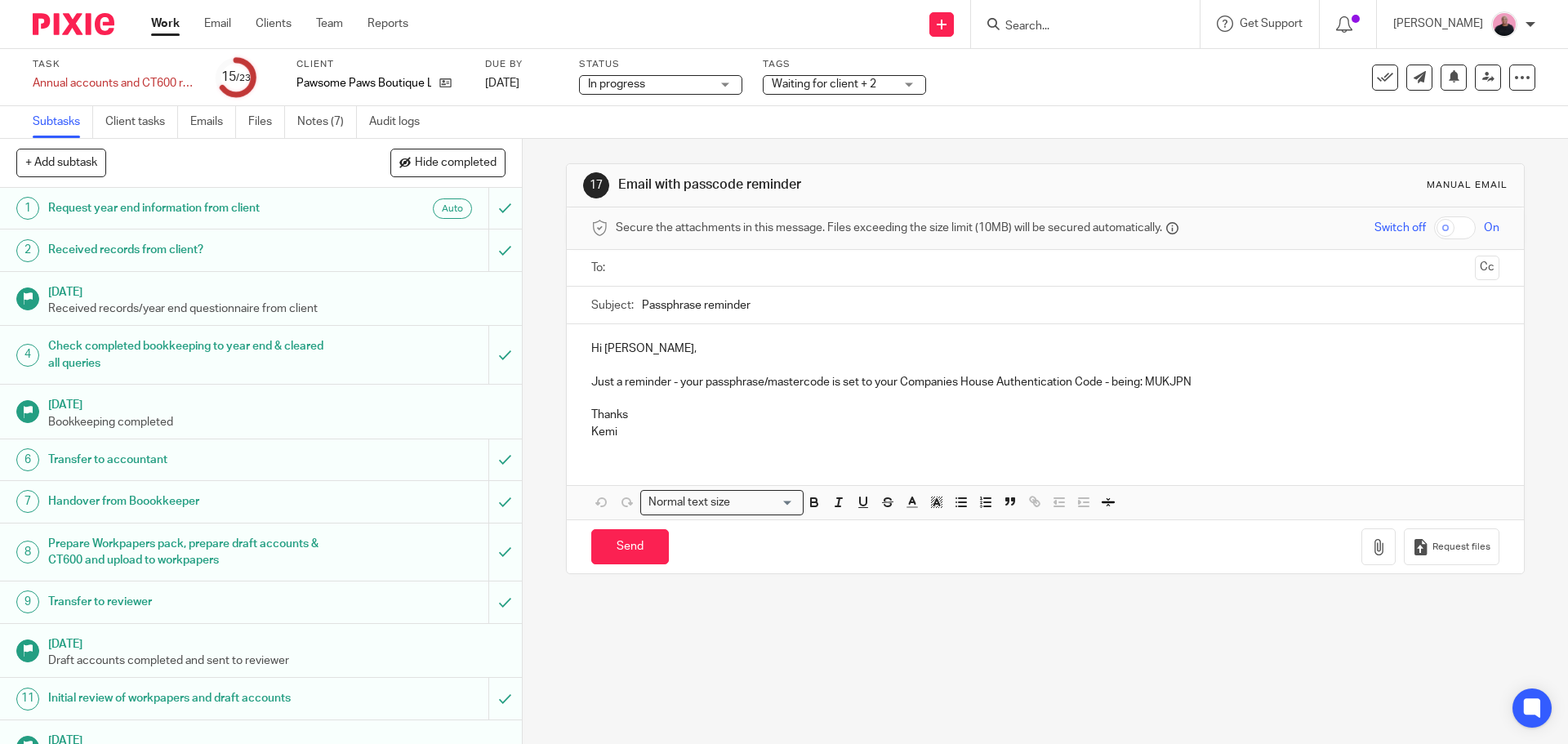
click at [707, 260] on input "text" at bounding box center [1045, 268] width 846 height 19
click at [633, 558] on input "Send" at bounding box center [630, 550] width 77 height 35
type input "Sent"
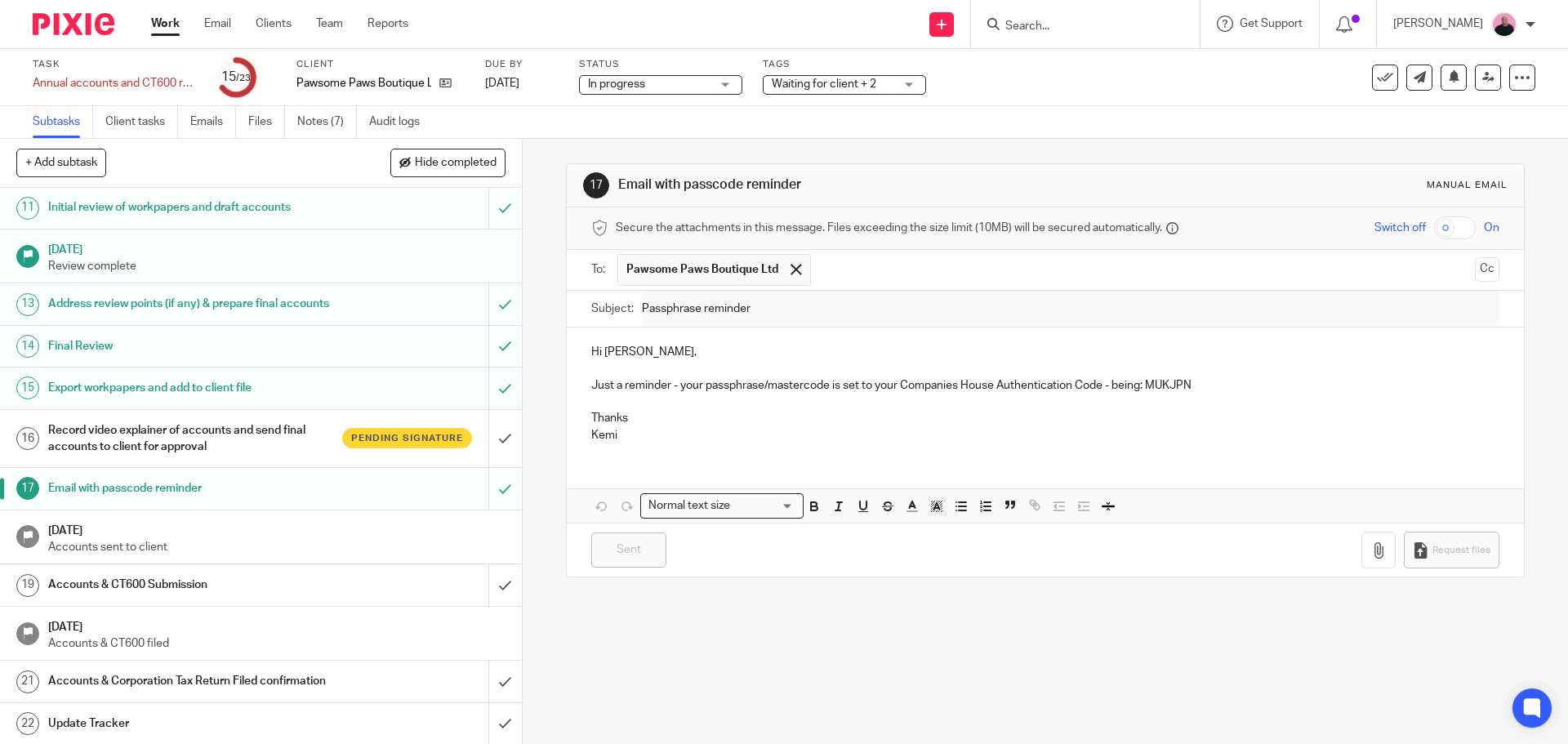
scroll to position [600, 0]
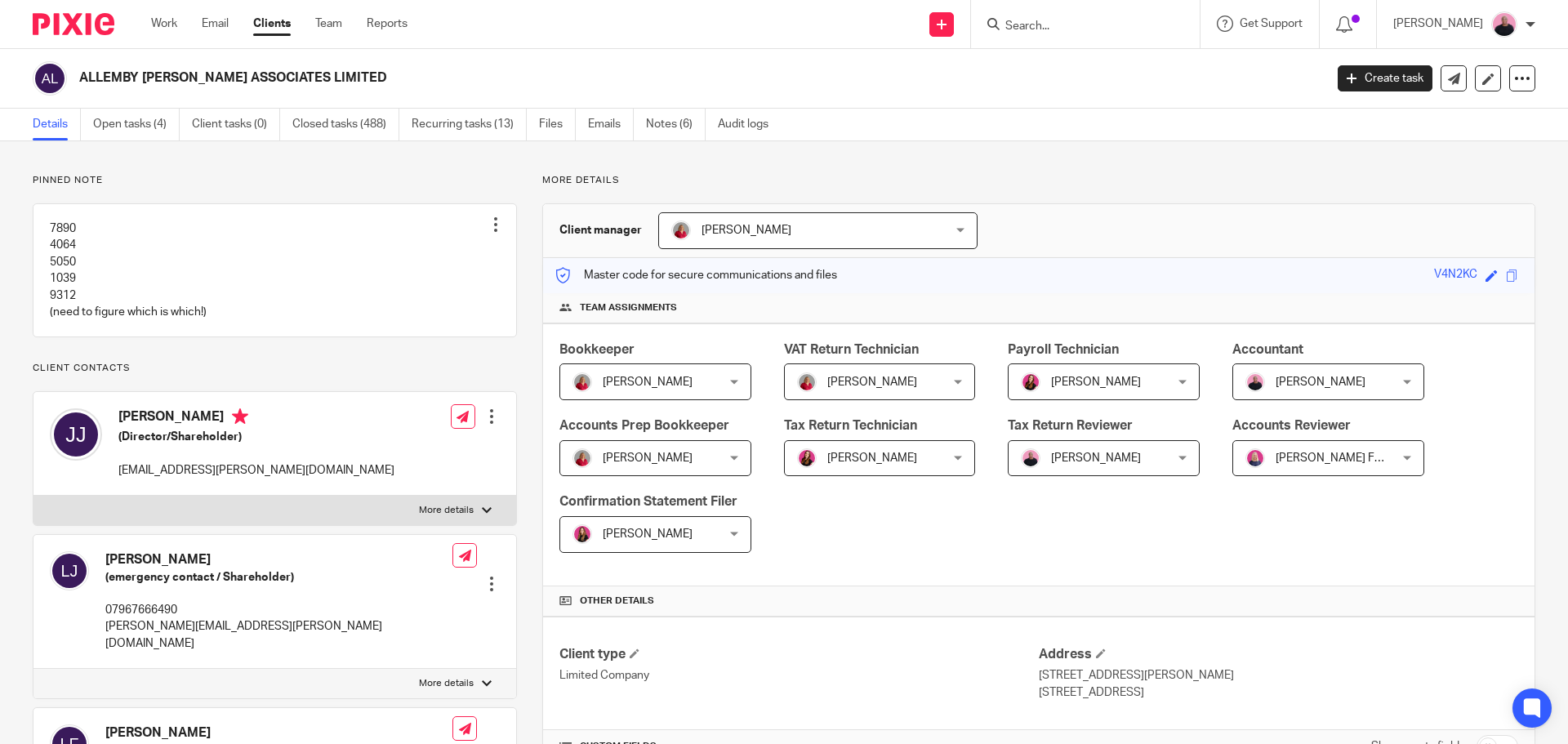
drag, startPoint x: 319, startPoint y: 74, endPoint x: 79, endPoint y: 76, distance: 240.0
click at [79, 76] on div "ALLEMBY [PERSON_NAME] ASSOCIATES LIMITED" at bounding box center [673, 78] width 1280 height 34
copy h2 "ALLEMBY [PERSON_NAME] ASSOCIATES LIMITED"
click at [769, 92] on div "ALLEMBY [PERSON_NAME] ASSOCIATES LIMITED" at bounding box center [673, 78] width 1280 height 34
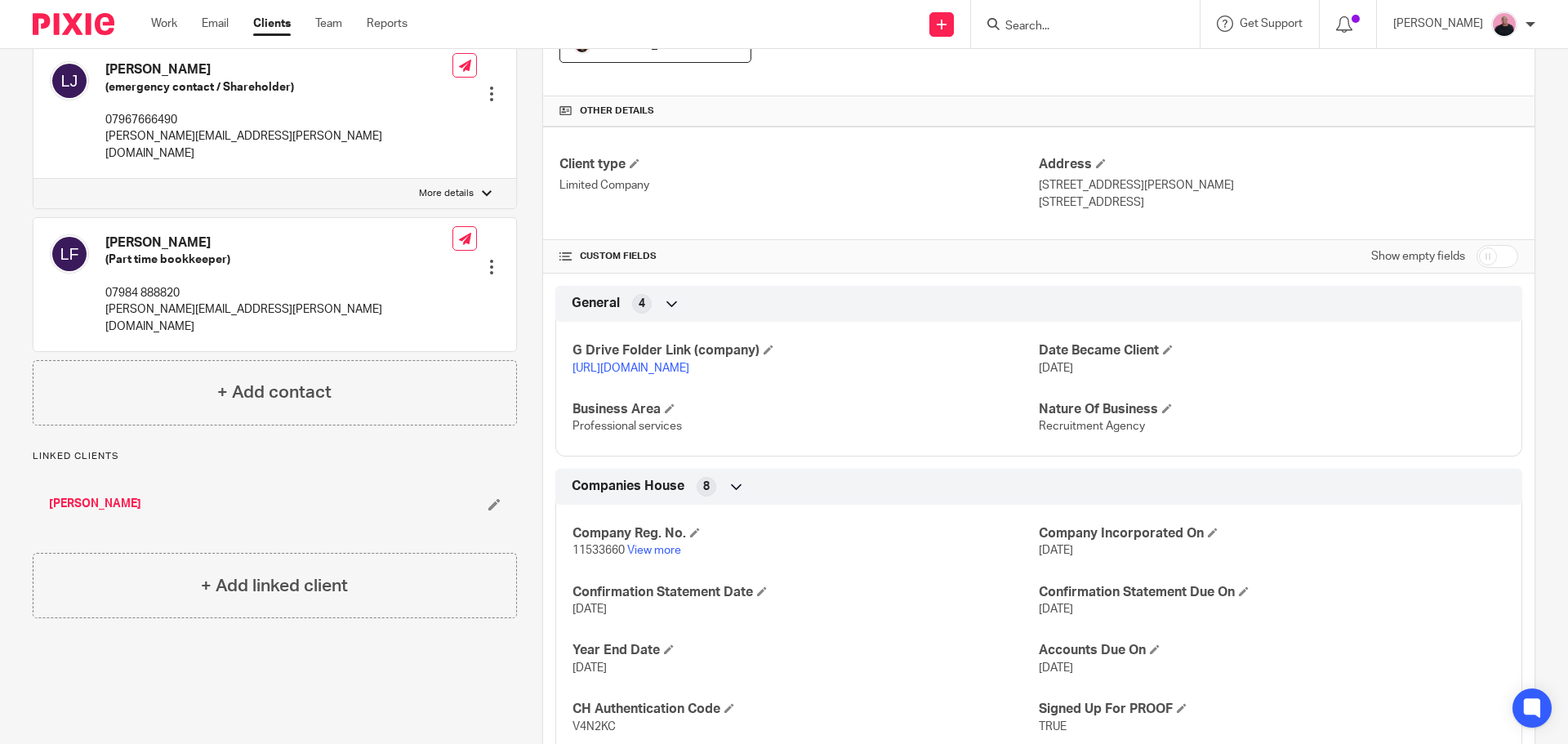
click at [690, 368] on link "[URL][DOMAIN_NAME]" at bounding box center [631, 368] width 117 height 11
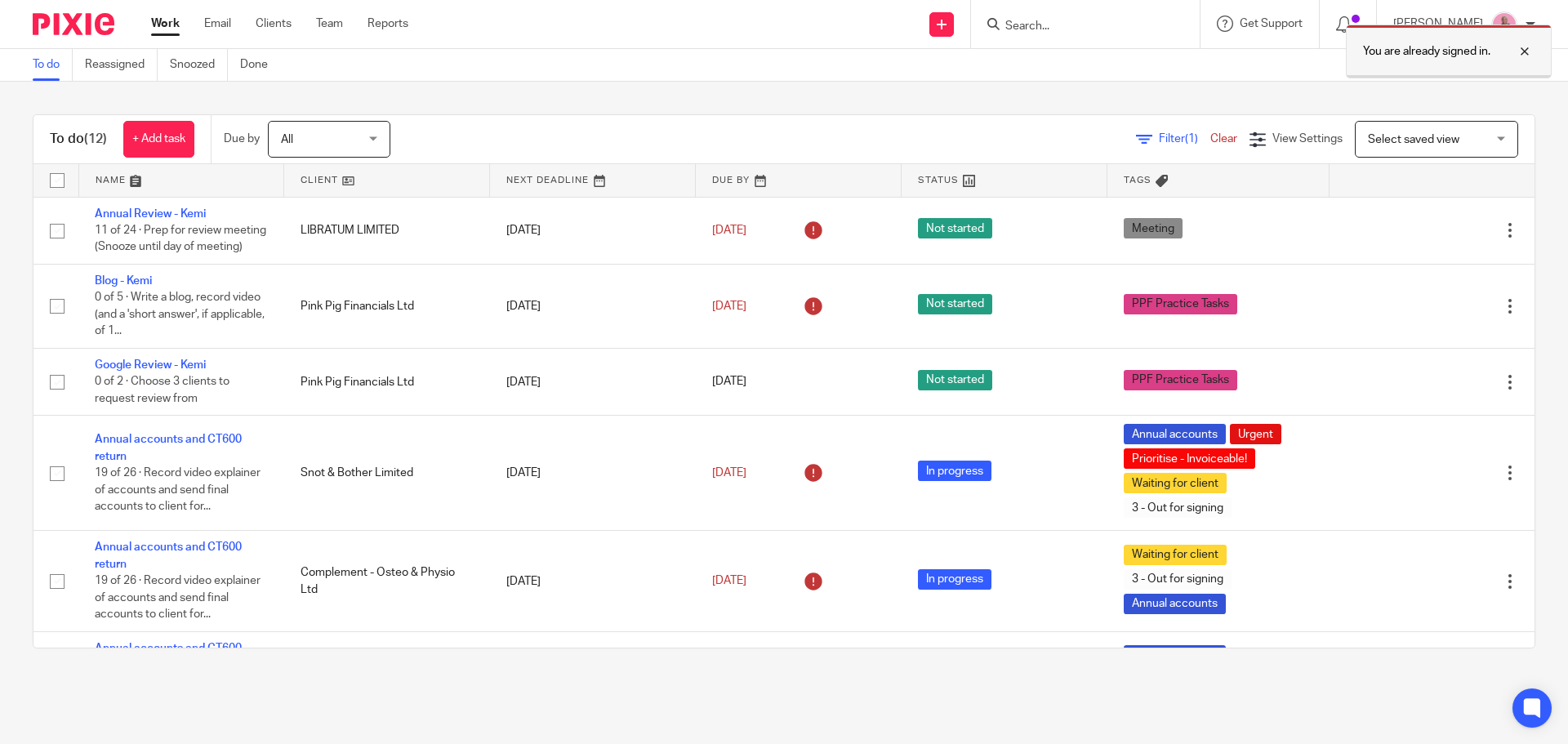
drag, startPoint x: 1517, startPoint y: 51, endPoint x: 1508, endPoint y: 58, distance: 11.4
click at [1517, 51] on div at bounding box center [1512, 51] width 44 height 20
click at [1133, 22] on input "Search" at bounding box center [1077, 27] width 147 height 15
paste input "Allemby H"
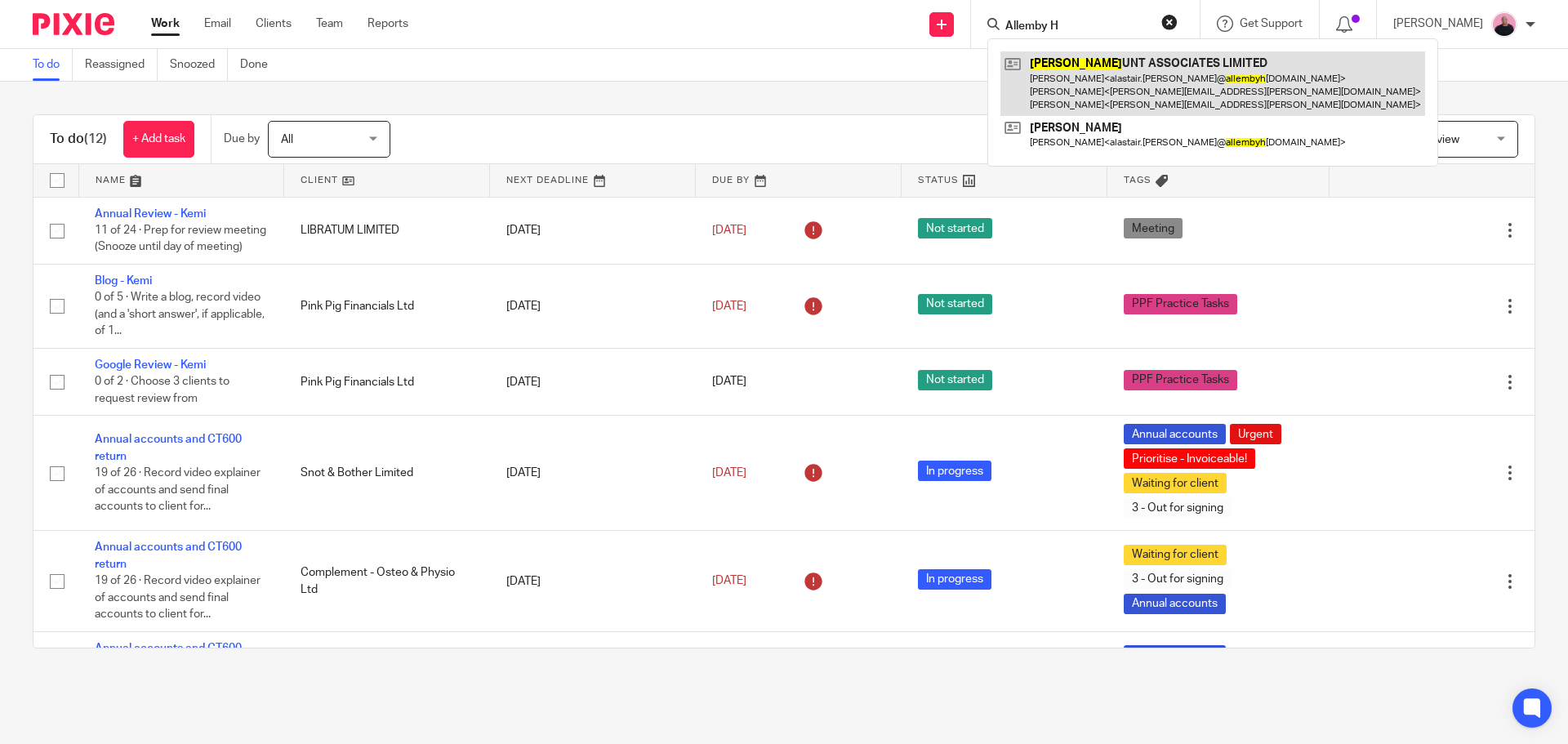
type input "Allemby H"
click at [1133, 64] on link at bounding box center [1213, 83] width 425 height 64
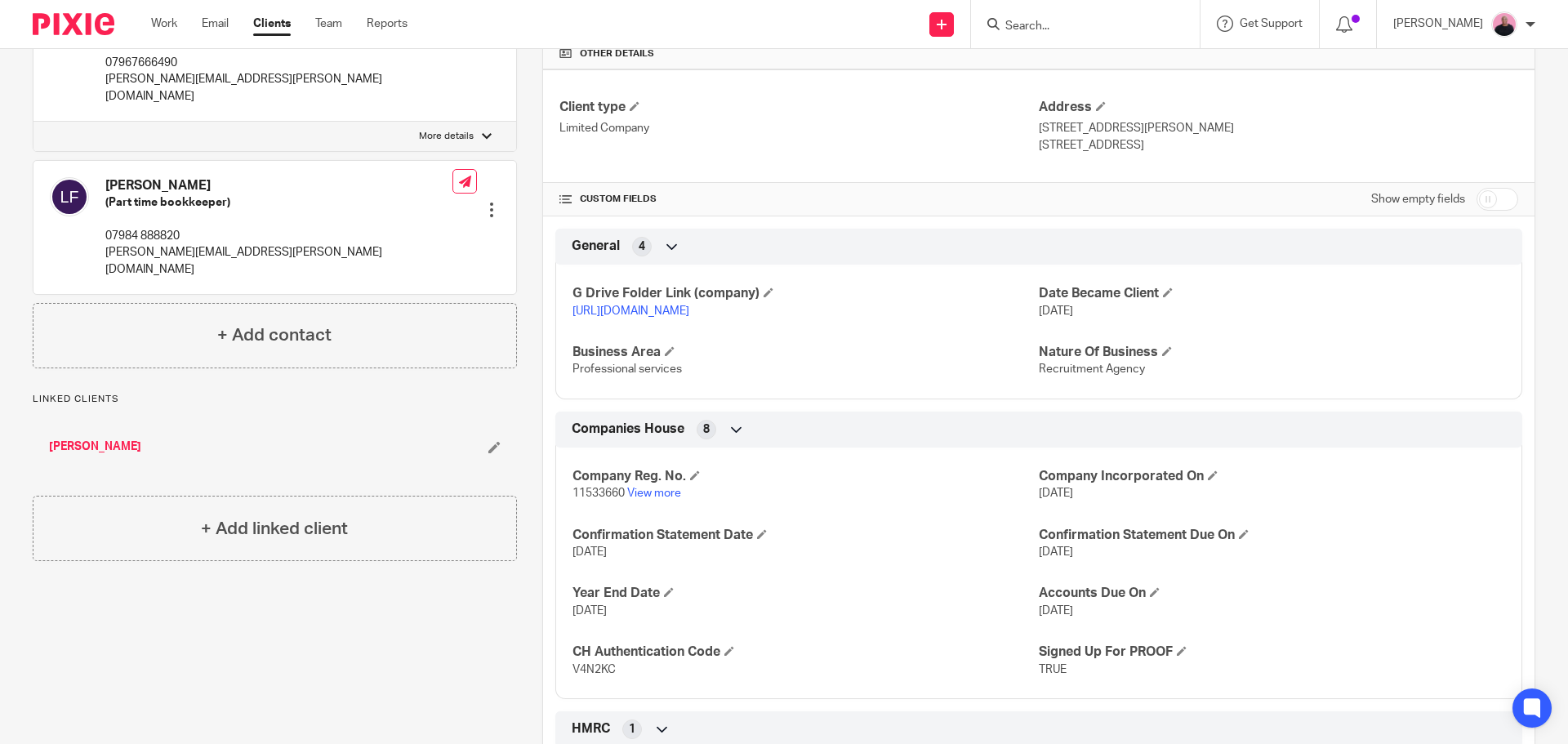
scroll to position [571, 0]
